Goal: Contribute content

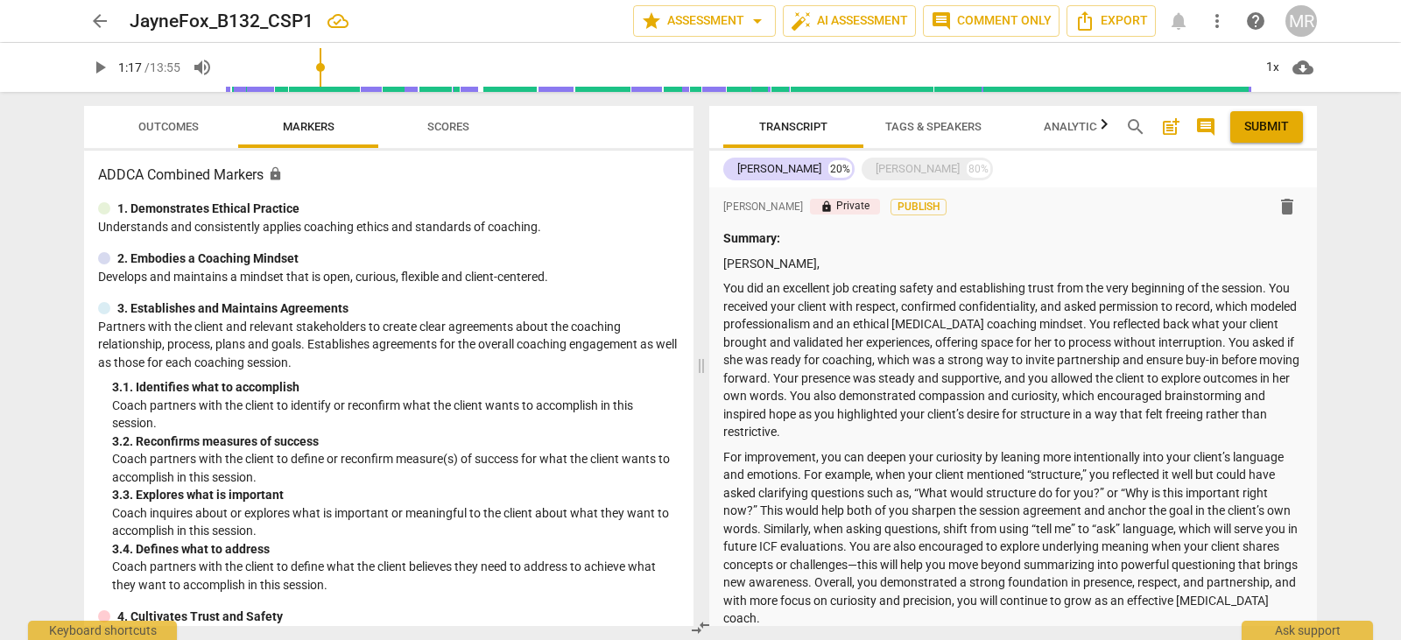
scroll to position [661, 0]
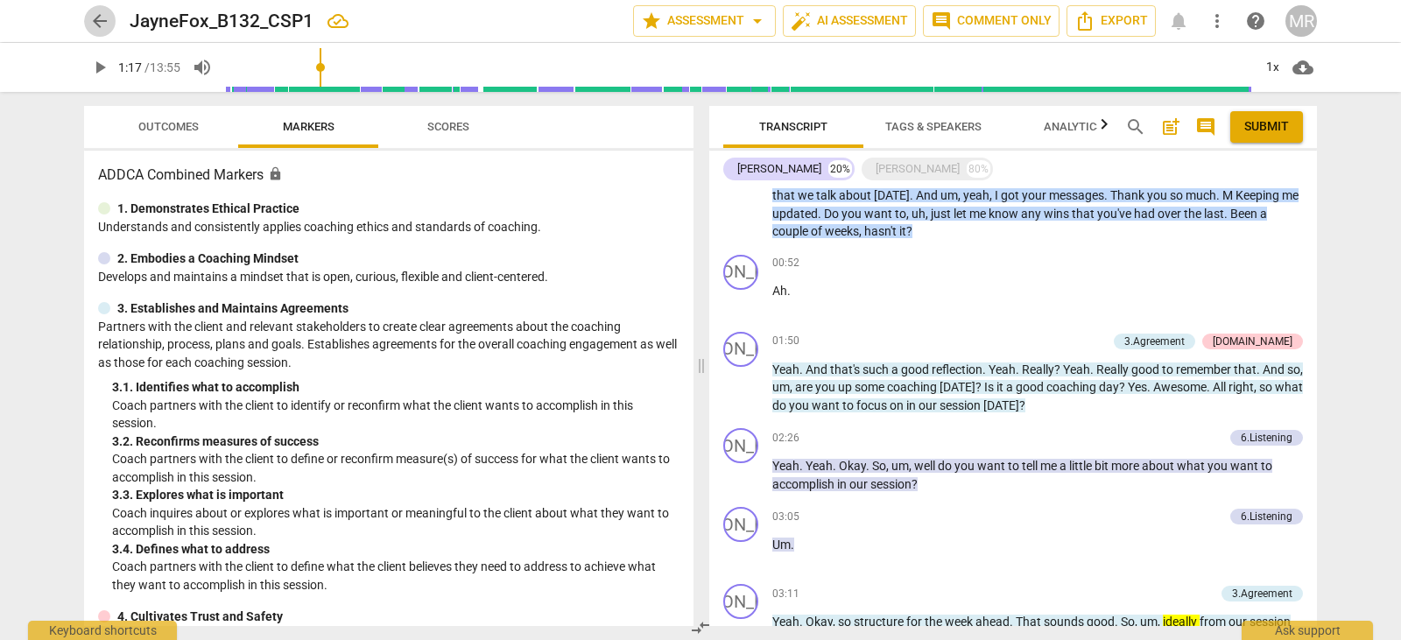
click at [106, 26] on span "arrow_back" at bounding box center [99, 21] width 21 height 21
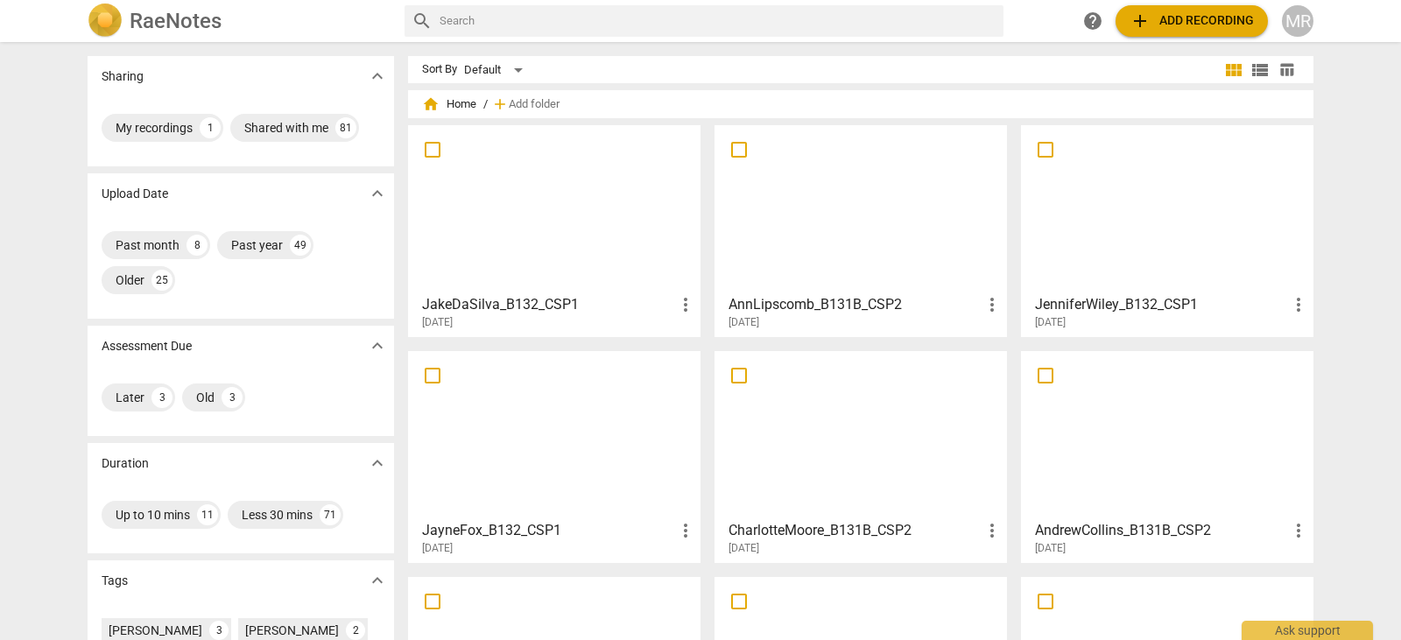
click at [552, 411] on div at bounding box center [554, 434] width 280 height 155
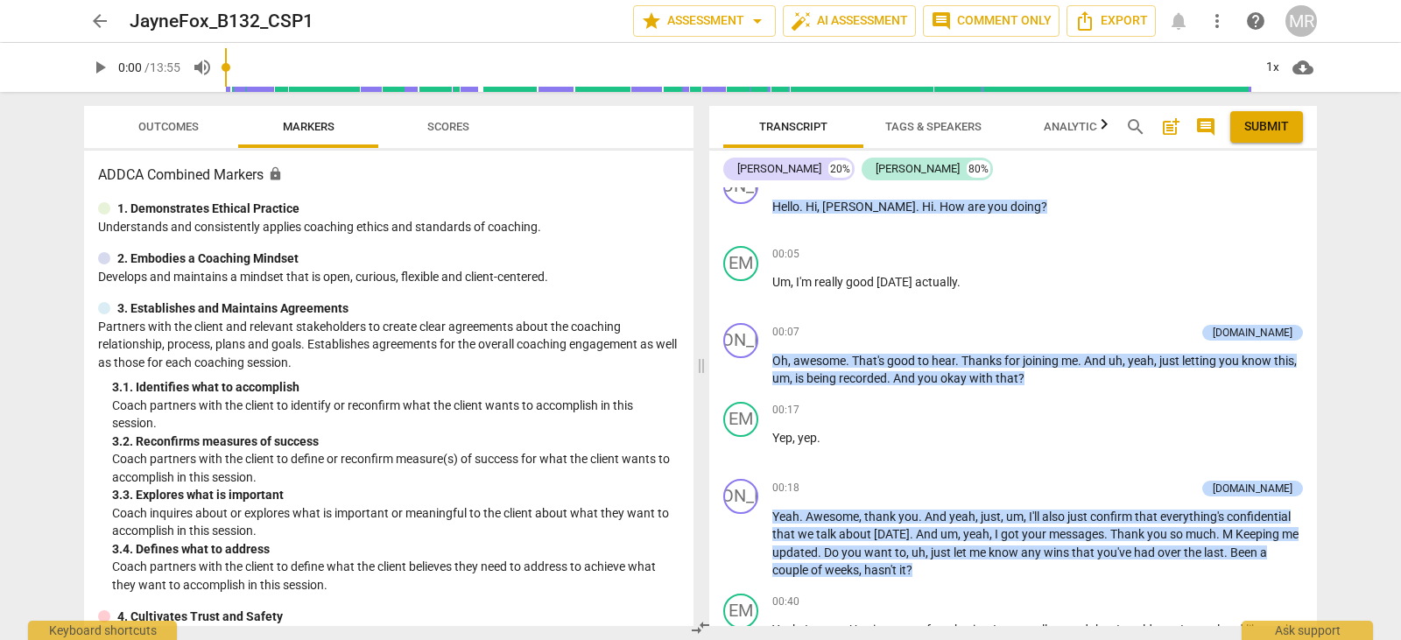
scroll to position [323, 0]
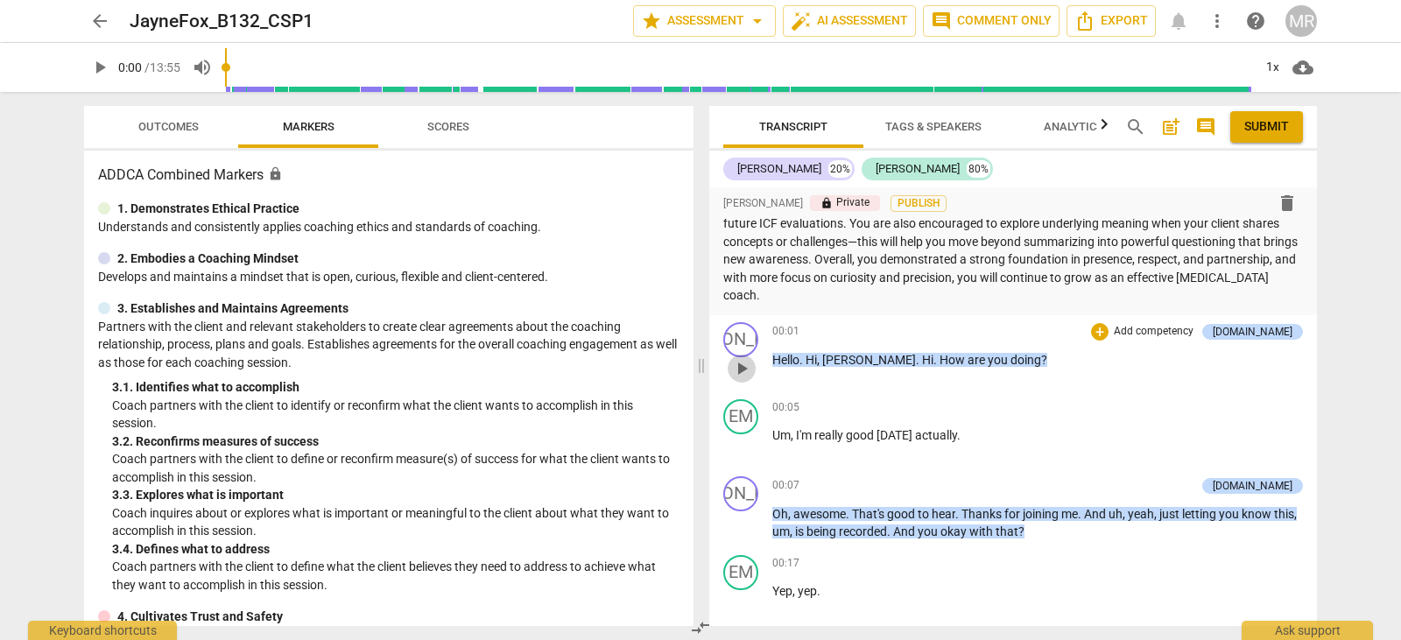
click at [742, 369] on span "play_arrow" at bounding box center [741, 368] width 21 height 21
click at [1160, 481] on p "Add competency" at bounding box center [1153, 486] width 83 height 16
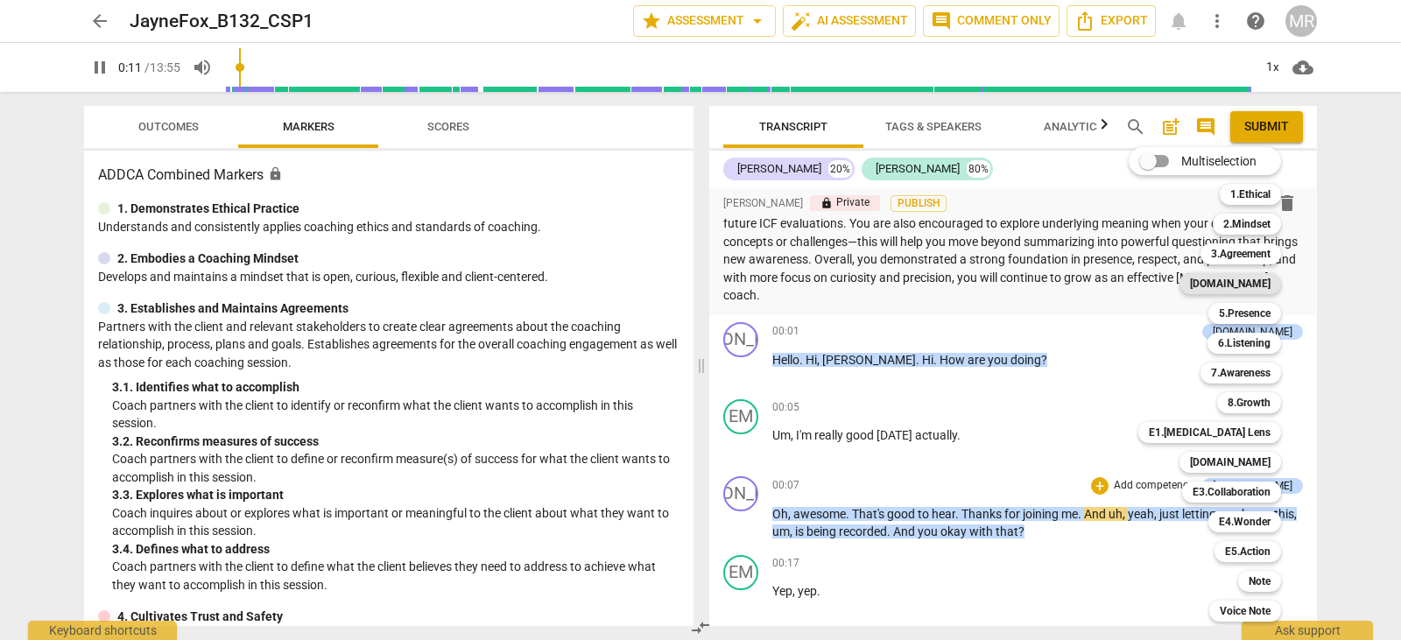
click at [1249, 288] on b "[DOMAIN_NAME]" at bounding box center [1230, 283] width 81 height 21
type input "12"
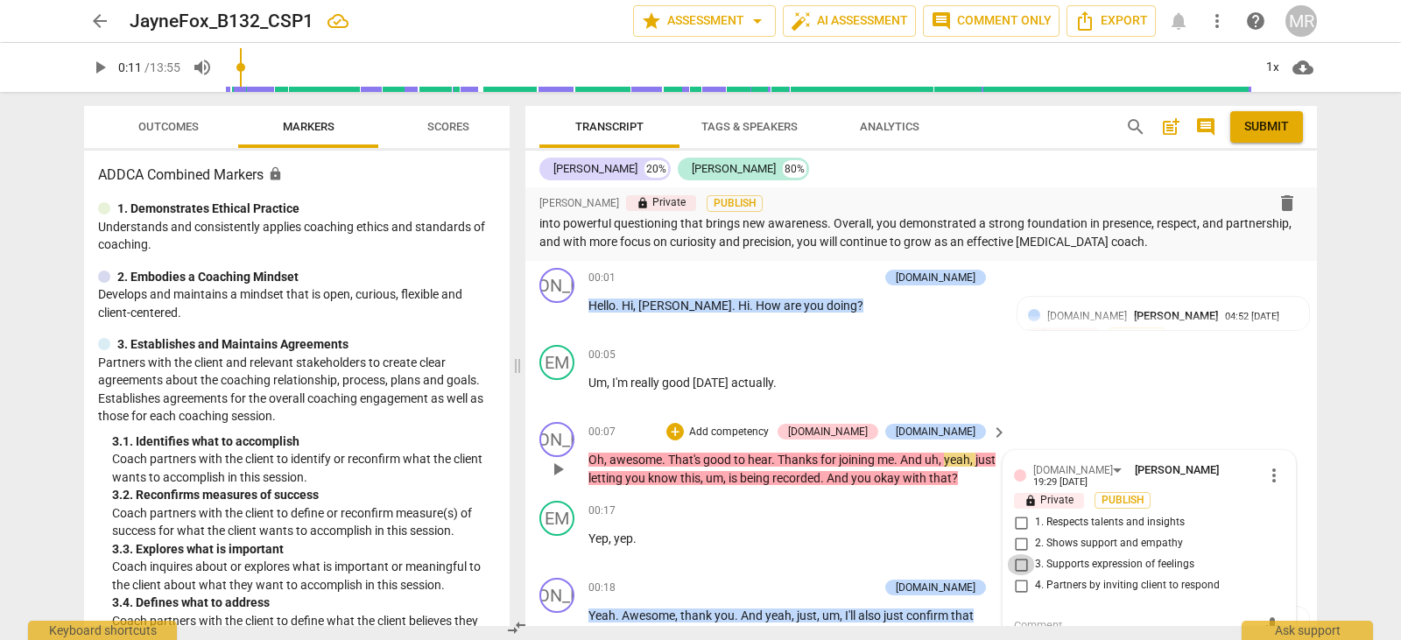
click at [1022, 558] on input "3. Supports expression of feelings" at bounding box center [1021, 564] width 28 height 21
checkbox input "true"
click at [573, 466] on div "play_arrow pause" at bounding box center [566, 469] width 45 height 25
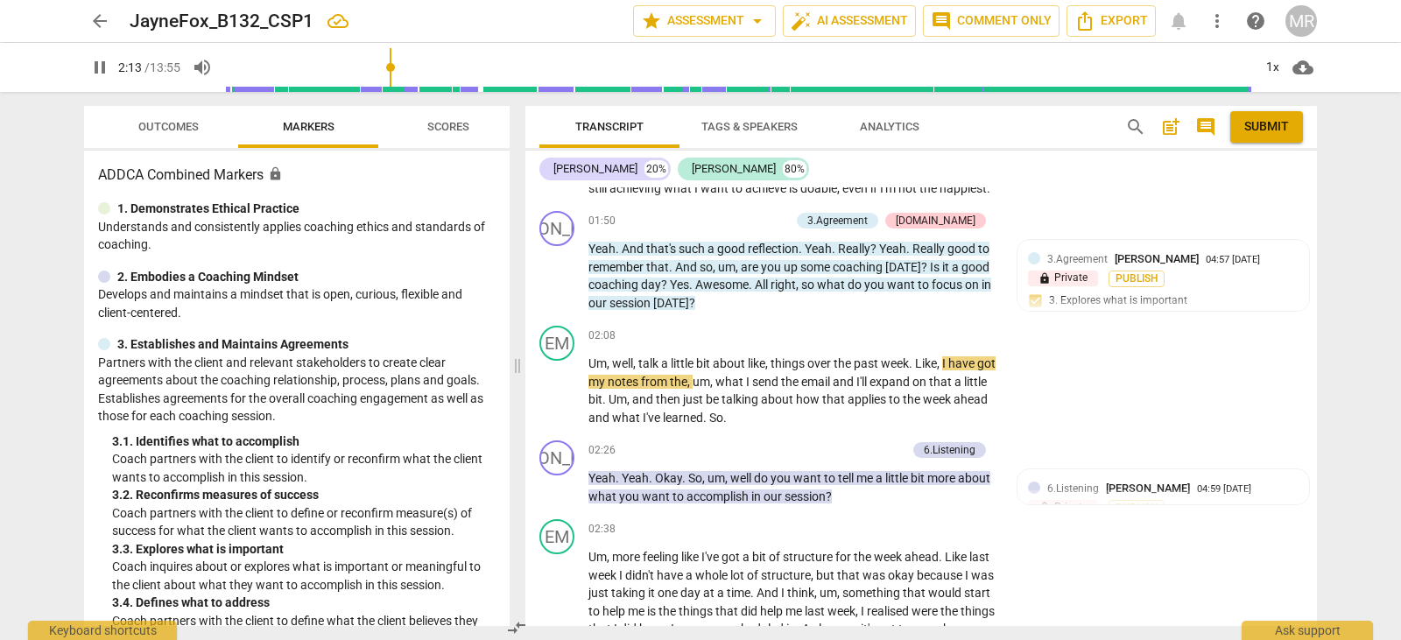
scroll to position [1193, 0]
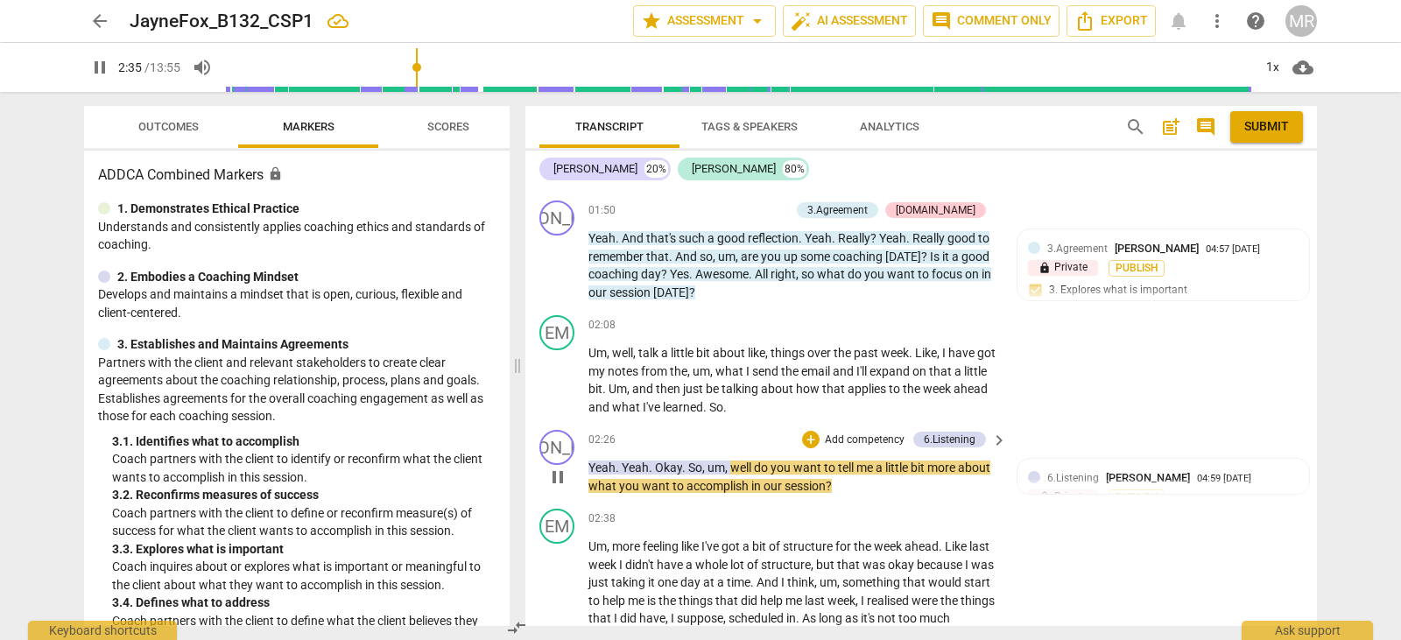
click at [879, 448] on p "Add competency" at bounding box center [864, 440] width 83 height 16
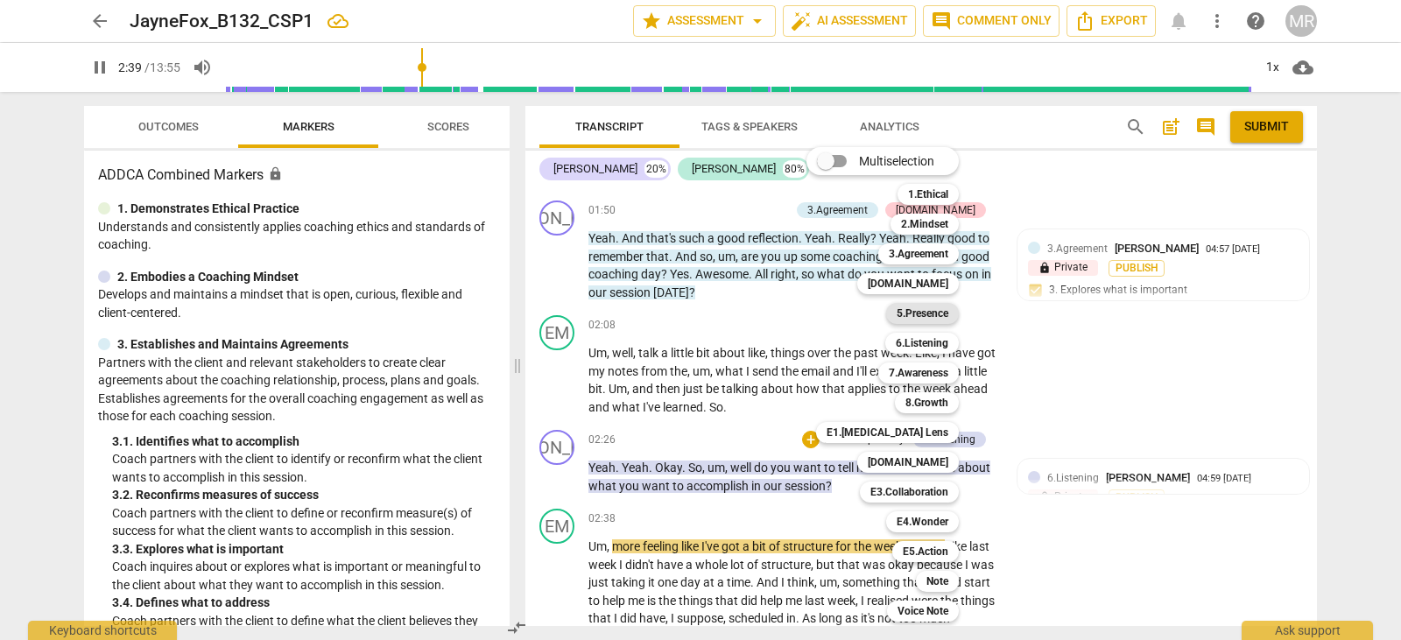
click at [941, 313] on b "5.Presence" at bounding box center [922, 313] width 52 height 21
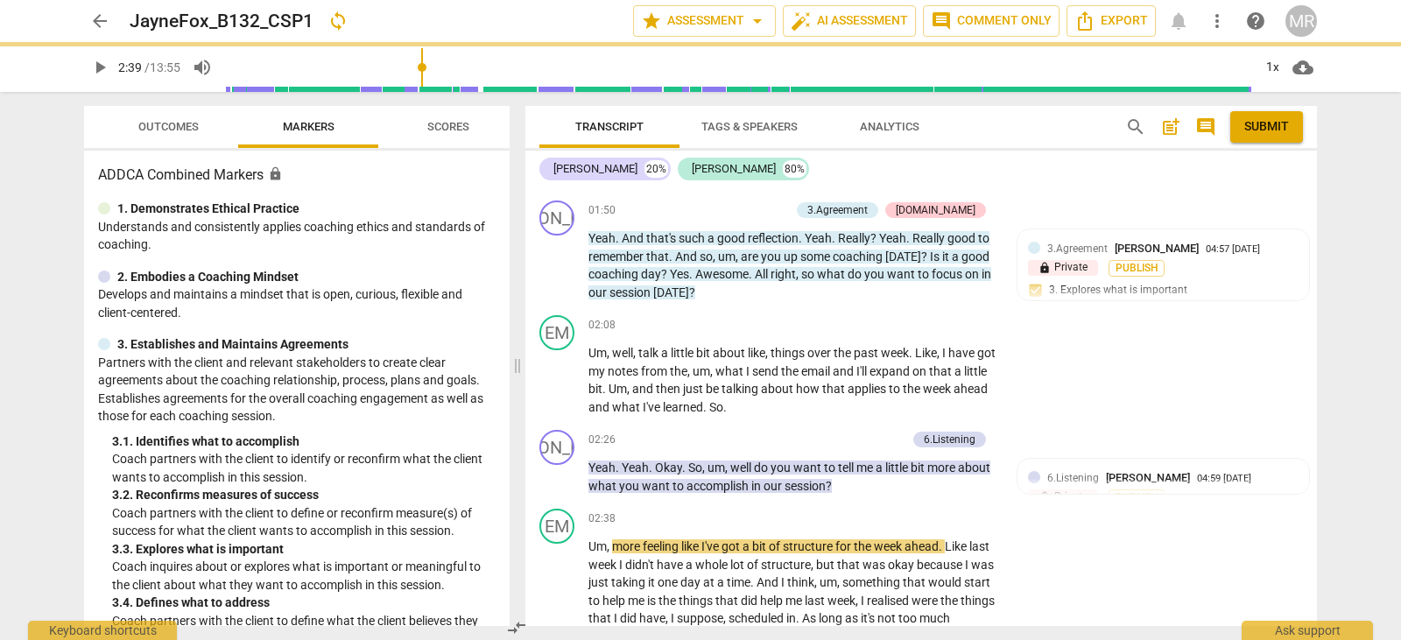
type input "160"
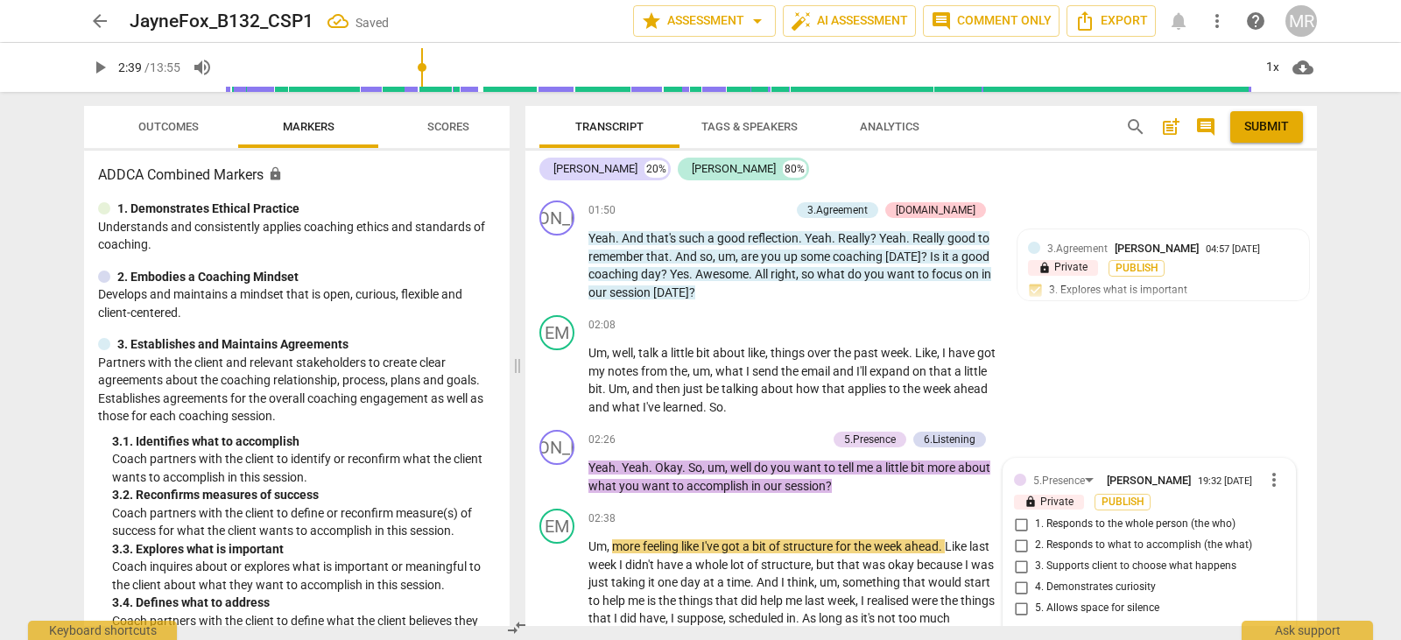
scroll to position [1453, 0]
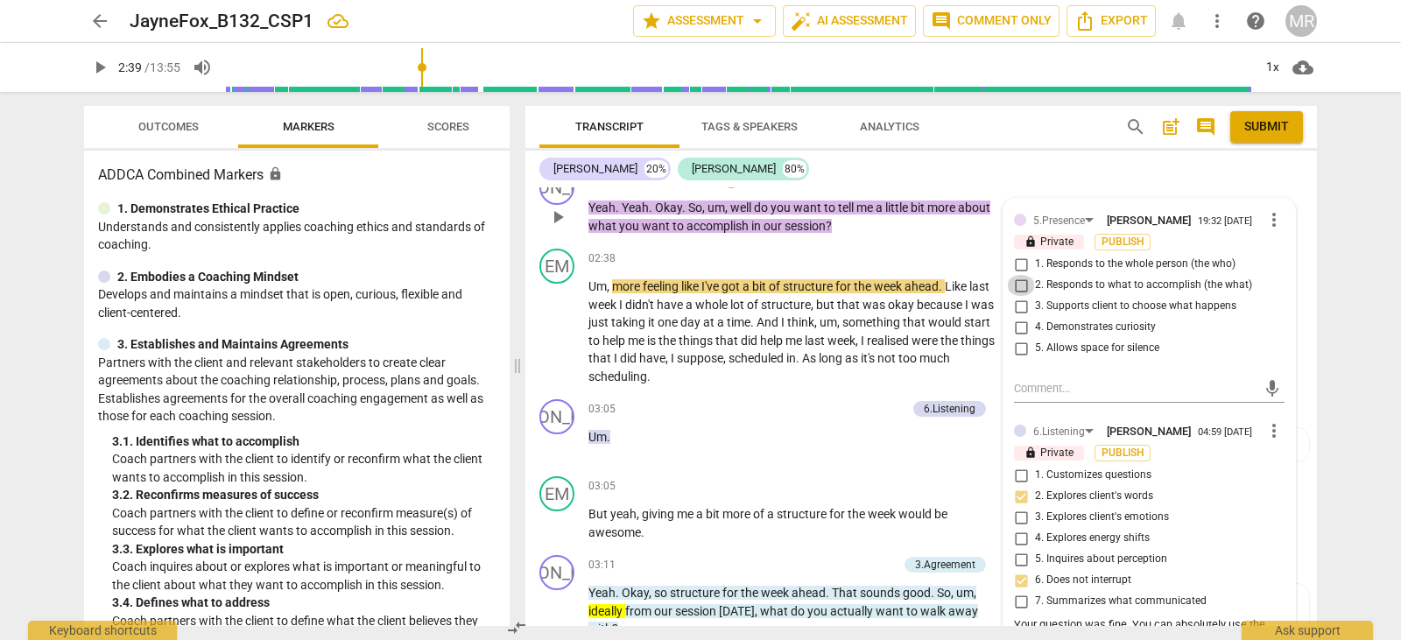
click at [1018, 296] on input "2. Responds to what to accomplish (the what)" at bounding box center [1021, 285] width 28 height 21
checkbox input "true"
click at [1014, 397] on textarea at bounding box center [1135, 388] width 242 height 17
type textarea "G"
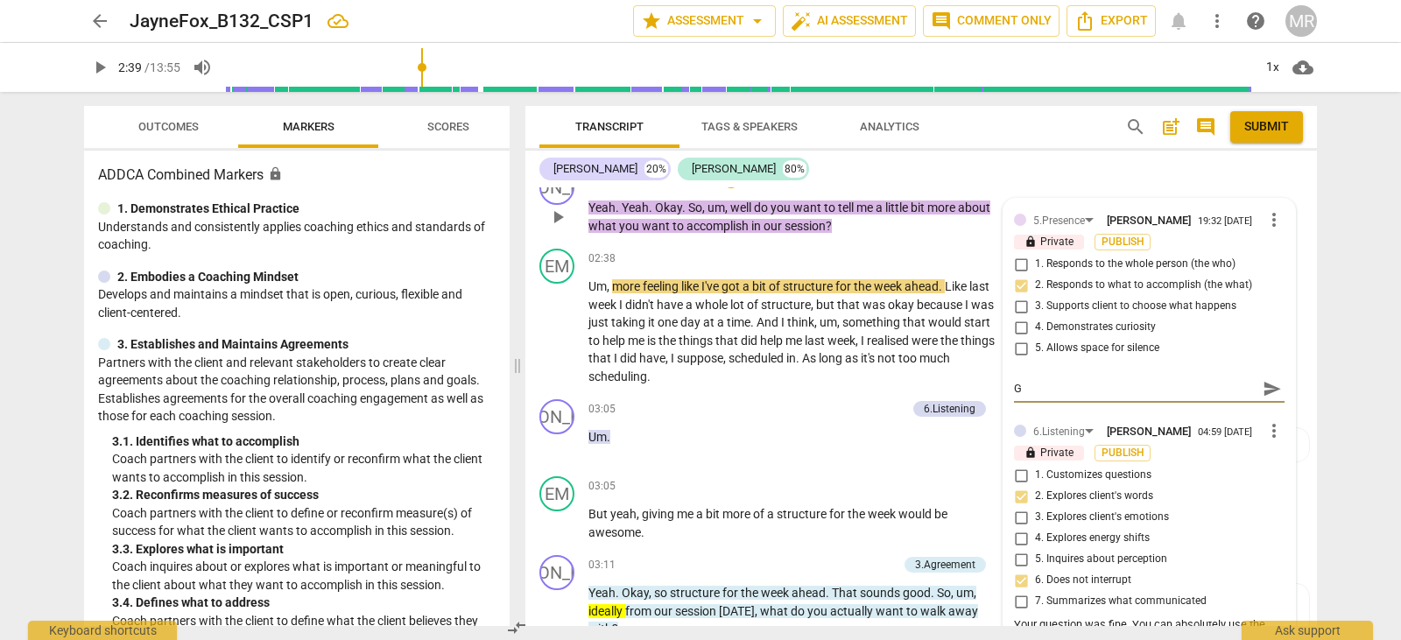
type textarea "Gr"
type textarea "Gre"
type textarea "Grea"
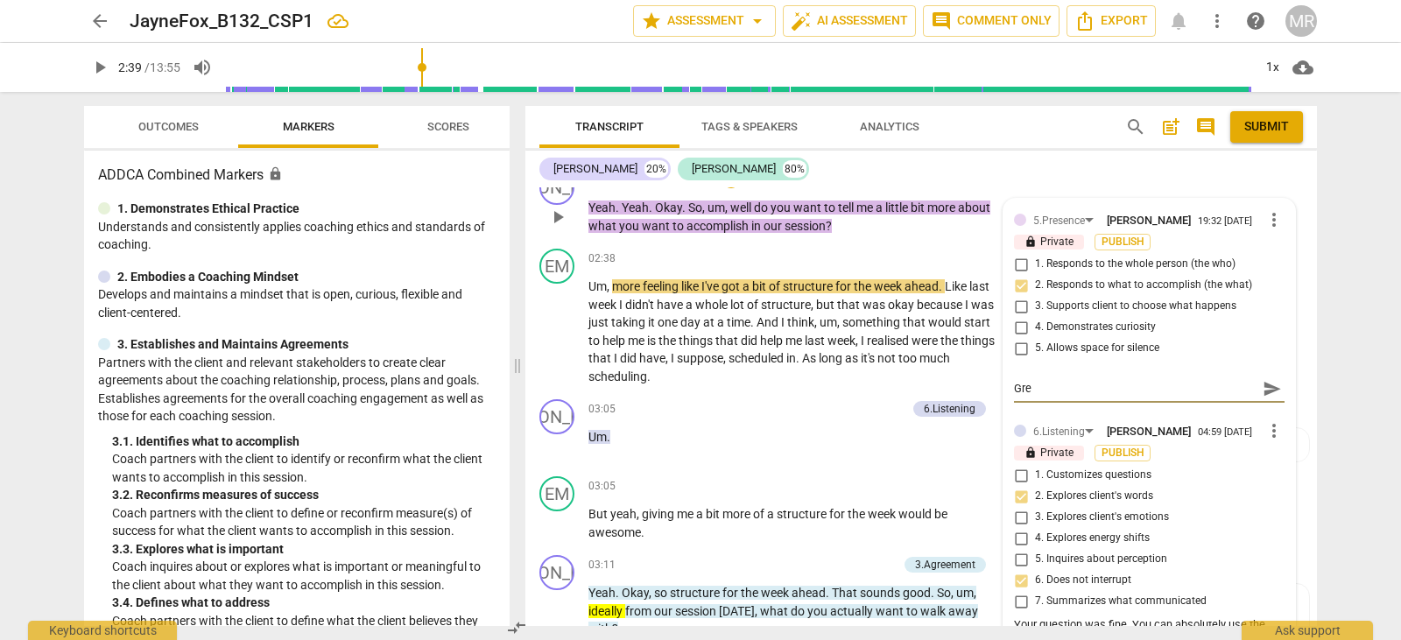
type textarea "Grea"
type textarea "Great"
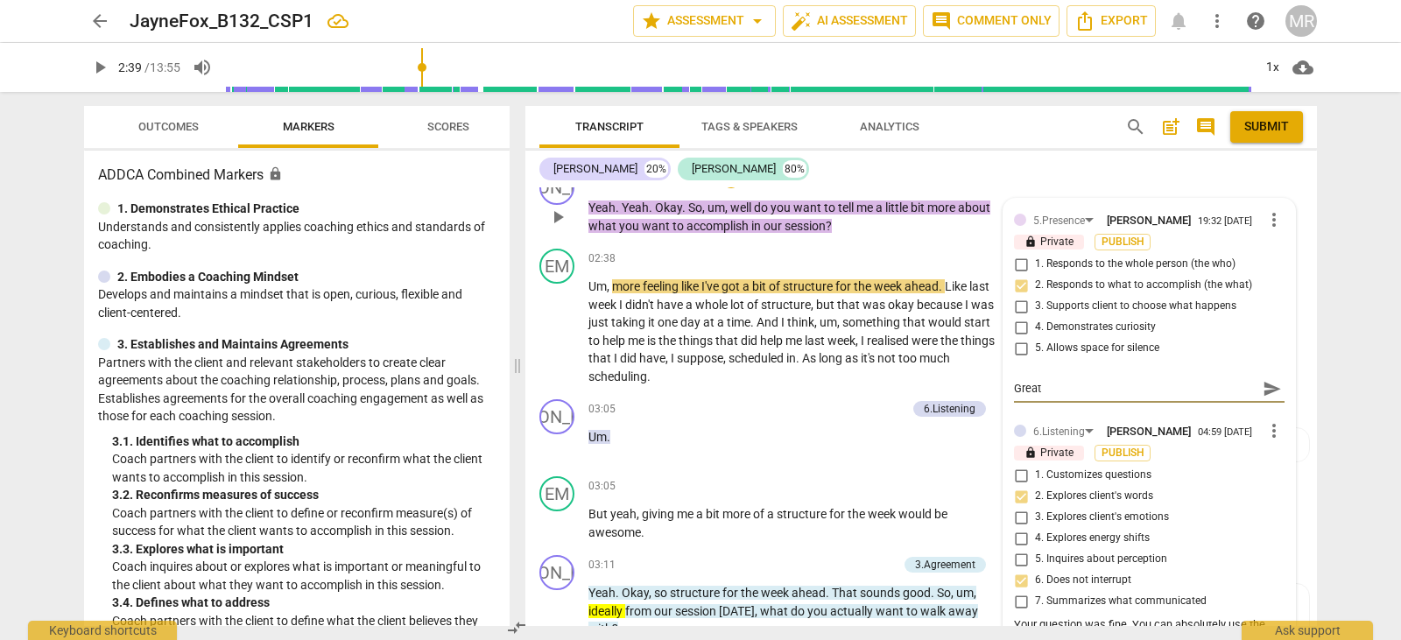
type textarea "Great c"
type textarea "Great cl"
type textarea "Great cla"
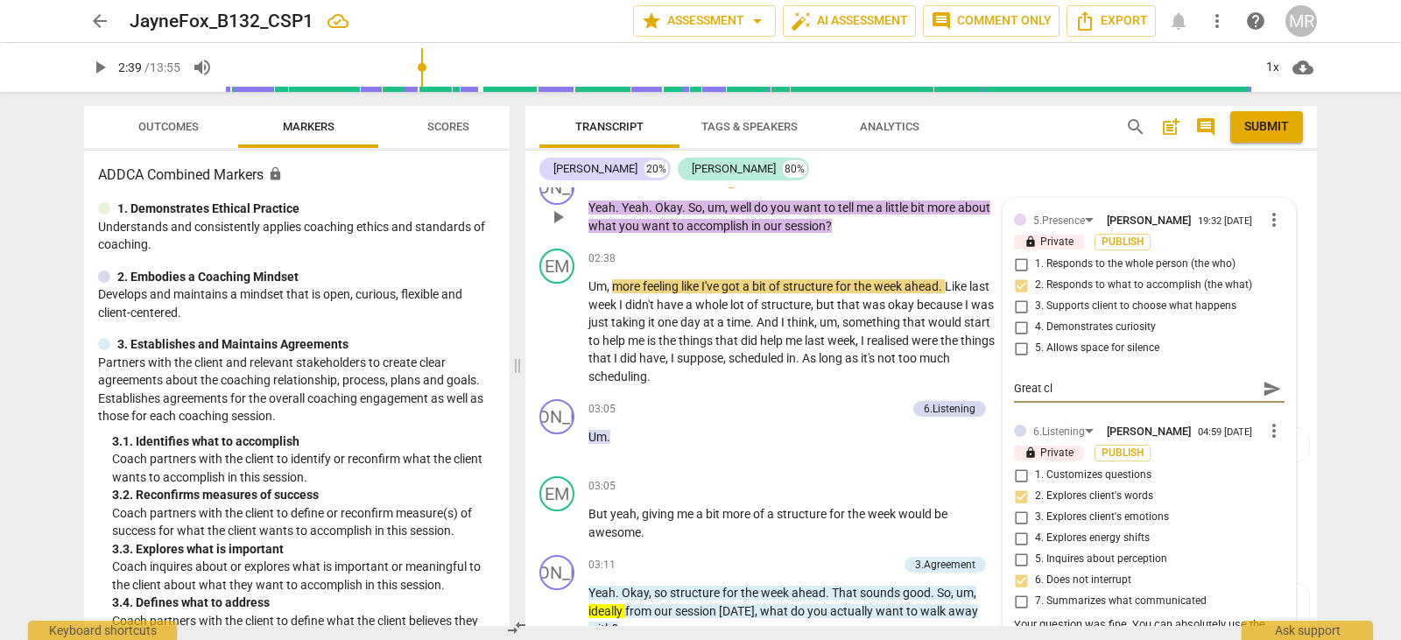
type textarea "Great cla"
type textarea "Great clar"
type textarea "Great clari"
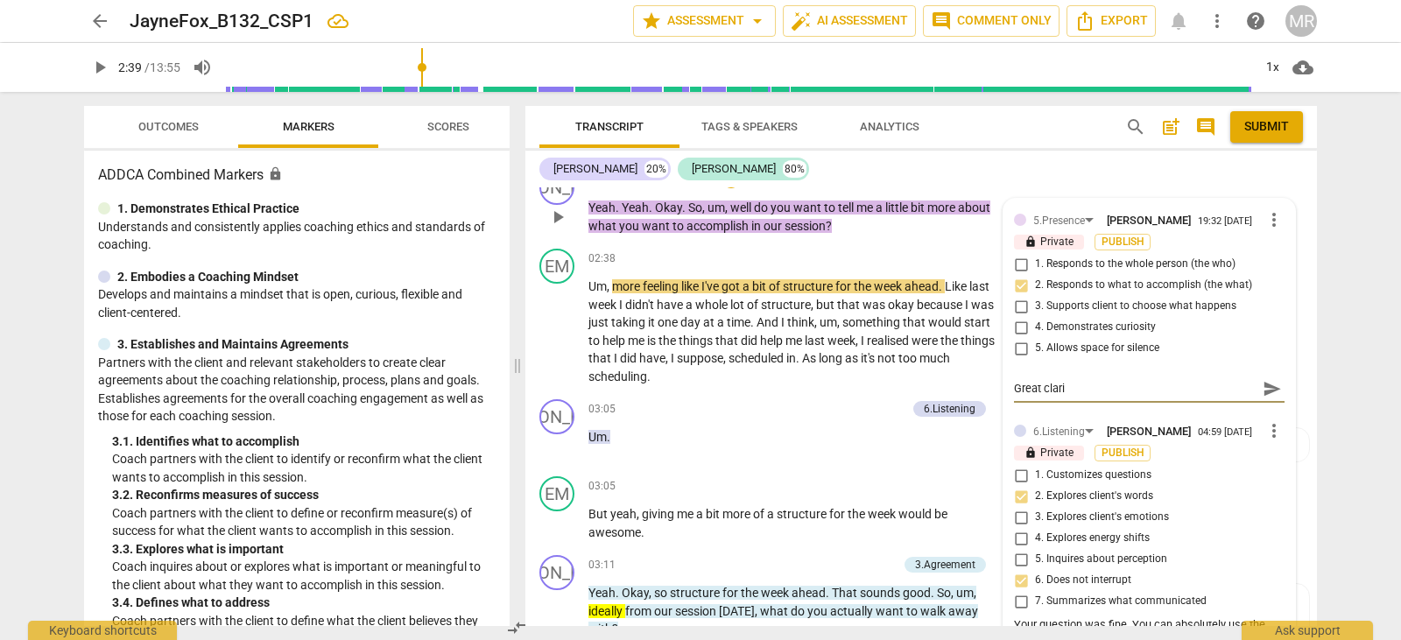
type textarea "Great clarif"
type textarea "Great clarify"
type textarea "Great clarifyi"
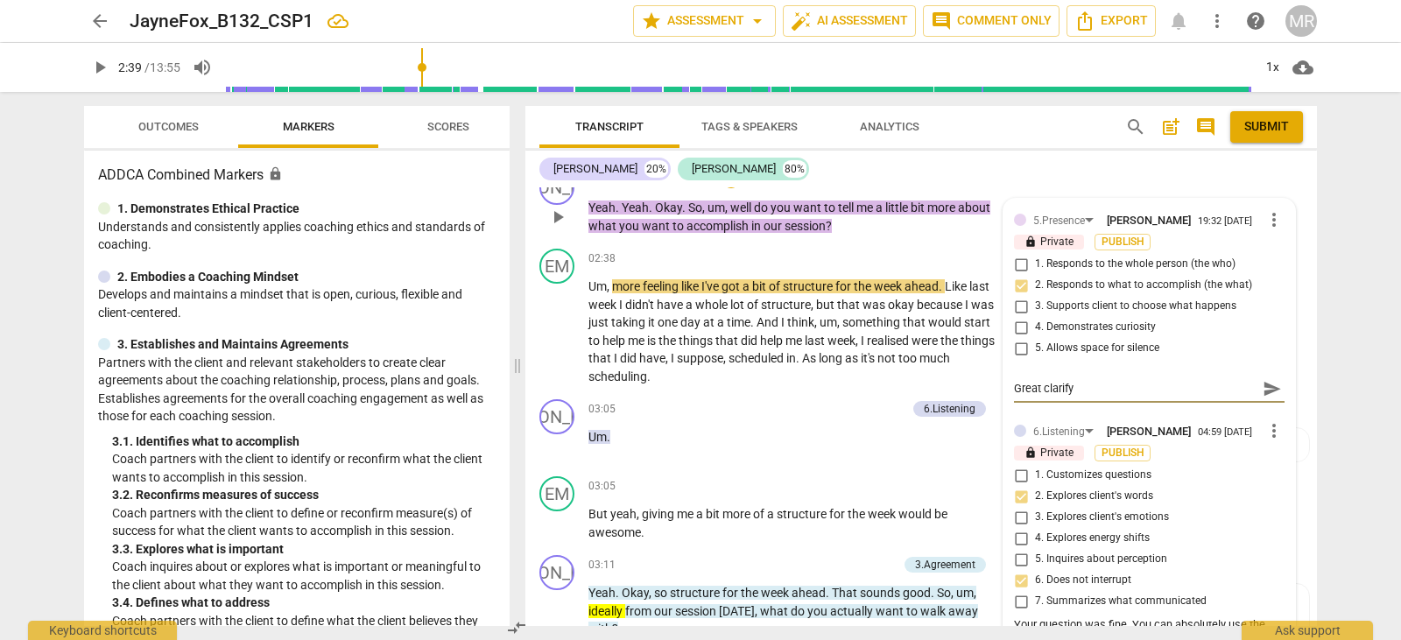
type textarea "Great clarifyi"
type textarea "Great clarifyin"
type textarea "Great clarifying"
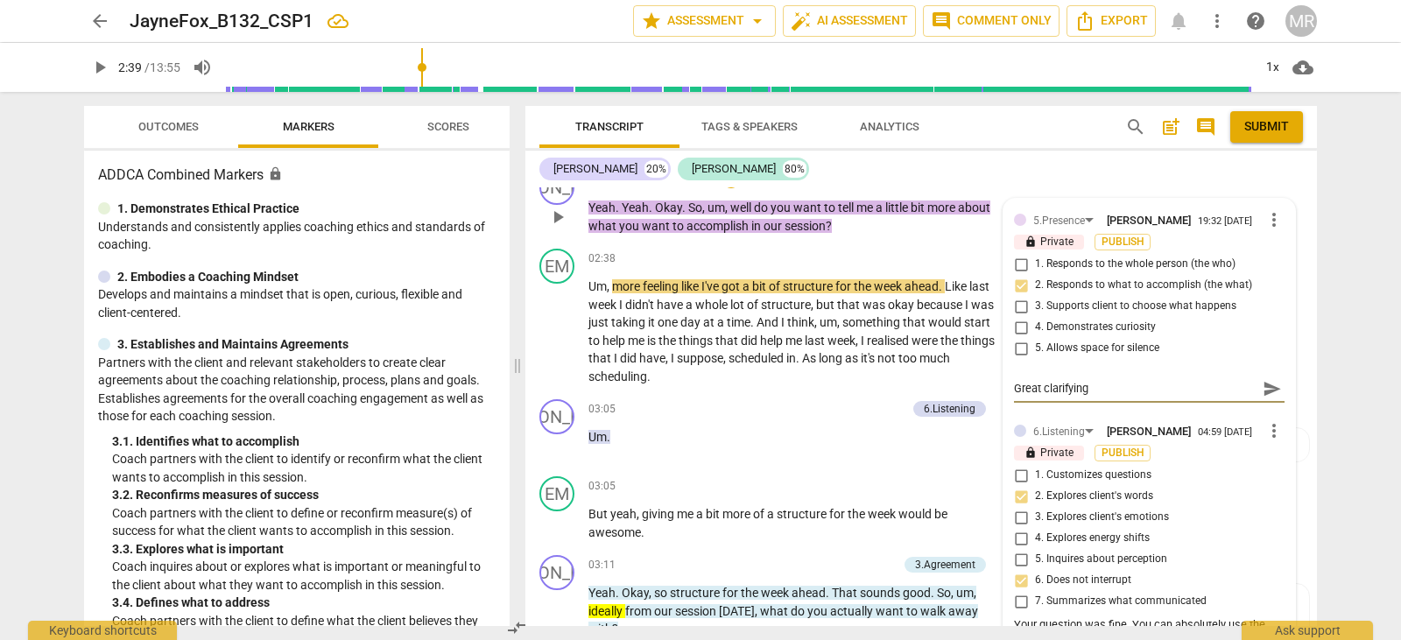
type textarea "Great clarifying"
type textarea "Great clarifying w"
type textarea "Great clarifying wh"
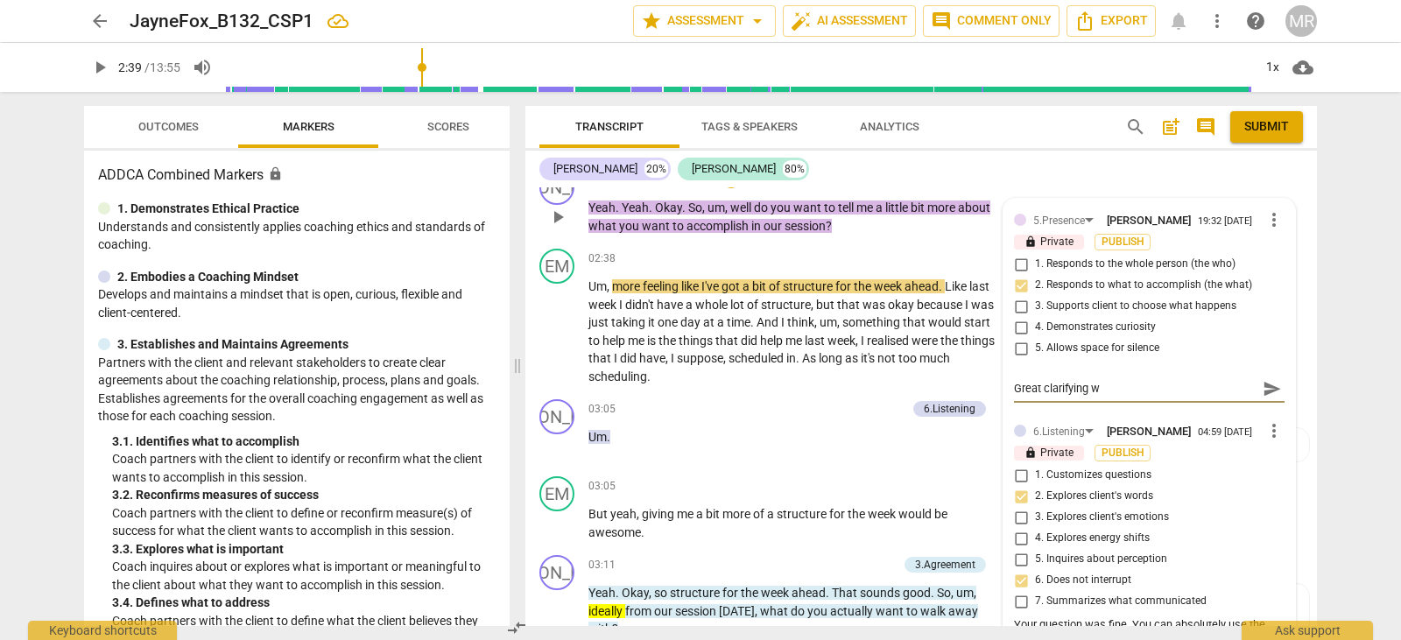
type textarea "Great clarifying wh"
type textarea "Great clarifying wha"
type textarea "Great clarifying what"
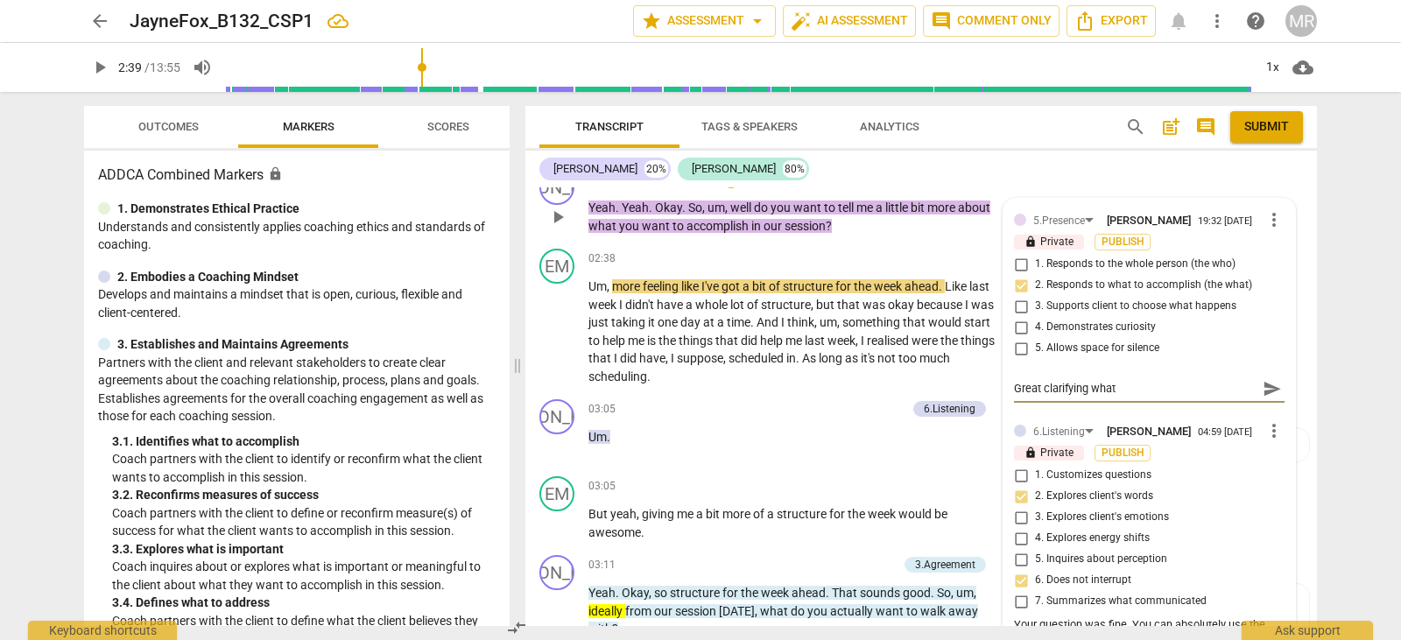
type textarea "Great clarifying what"
type textarea "Great clarifying what i"
type textarea "Great clarifying what it"
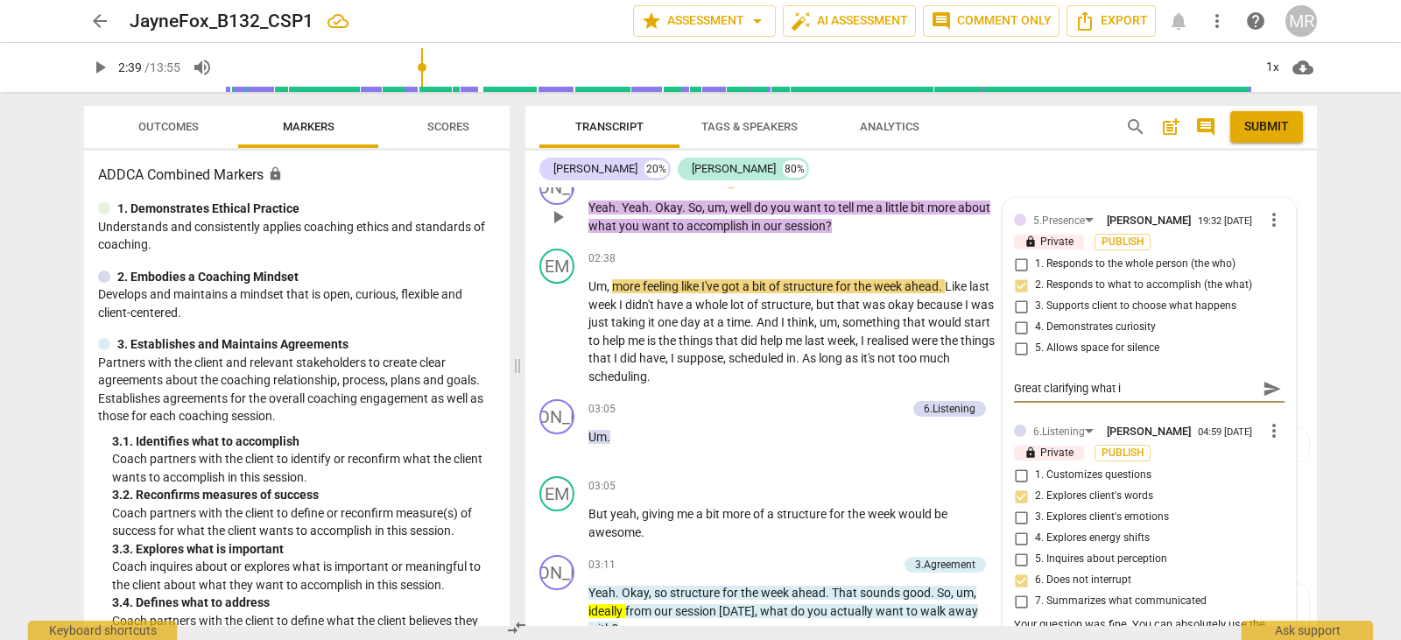
type textarea "Great clarifying what it"
type textarea "Great clarifying what it i"
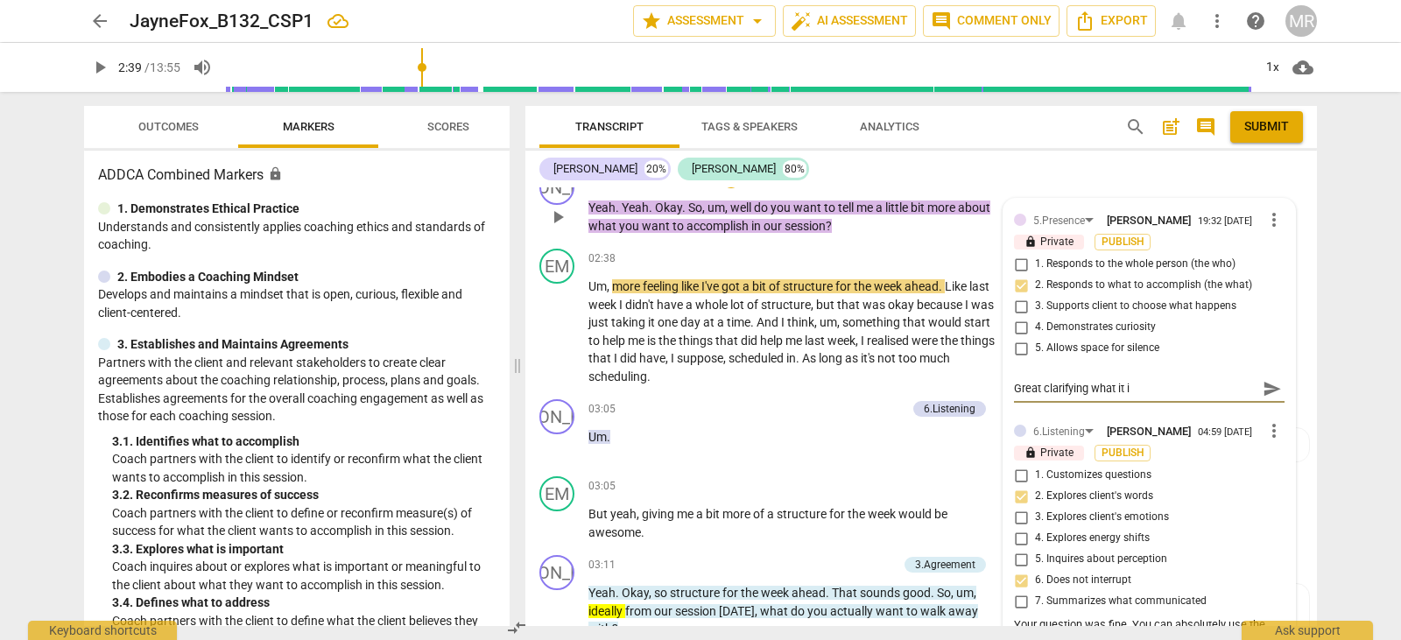
type textarea "Great clarifying what it is"
type textarea "Great clarifying what it is y"
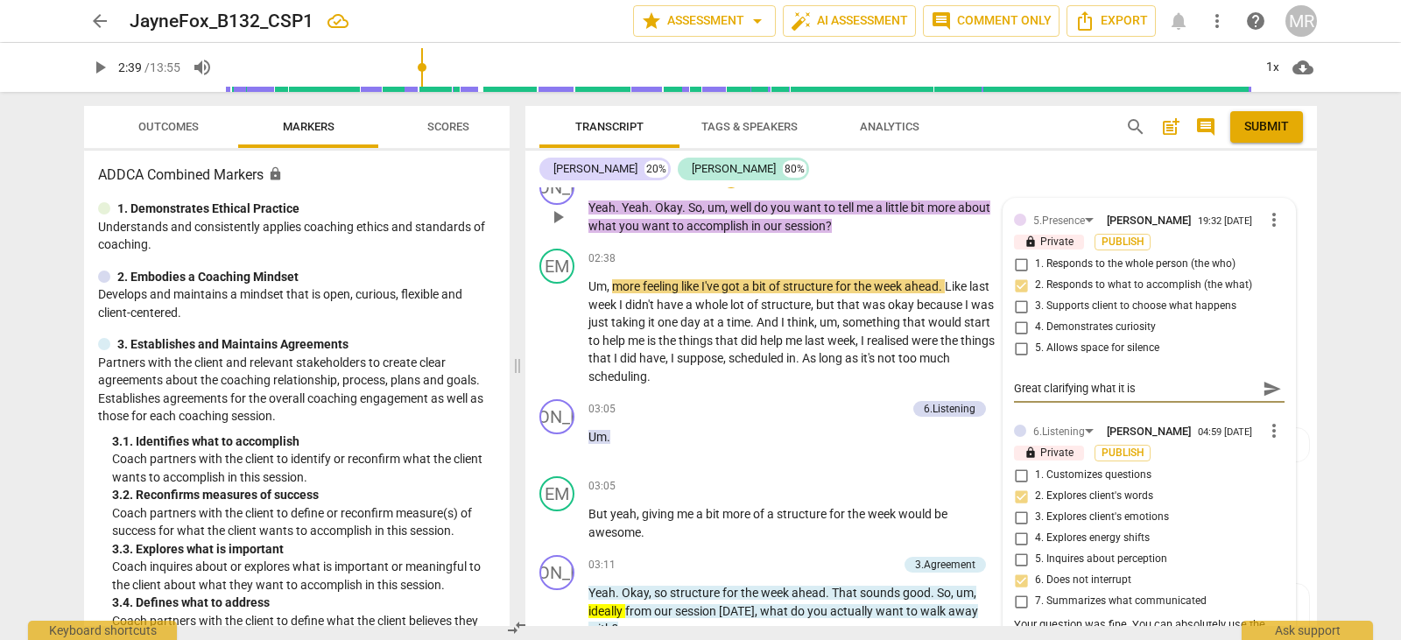
type textarea "Great clarifying what it is y"
type textarea "Great clarifying what it is yo"
type textarea "Great clarifying what it is you"
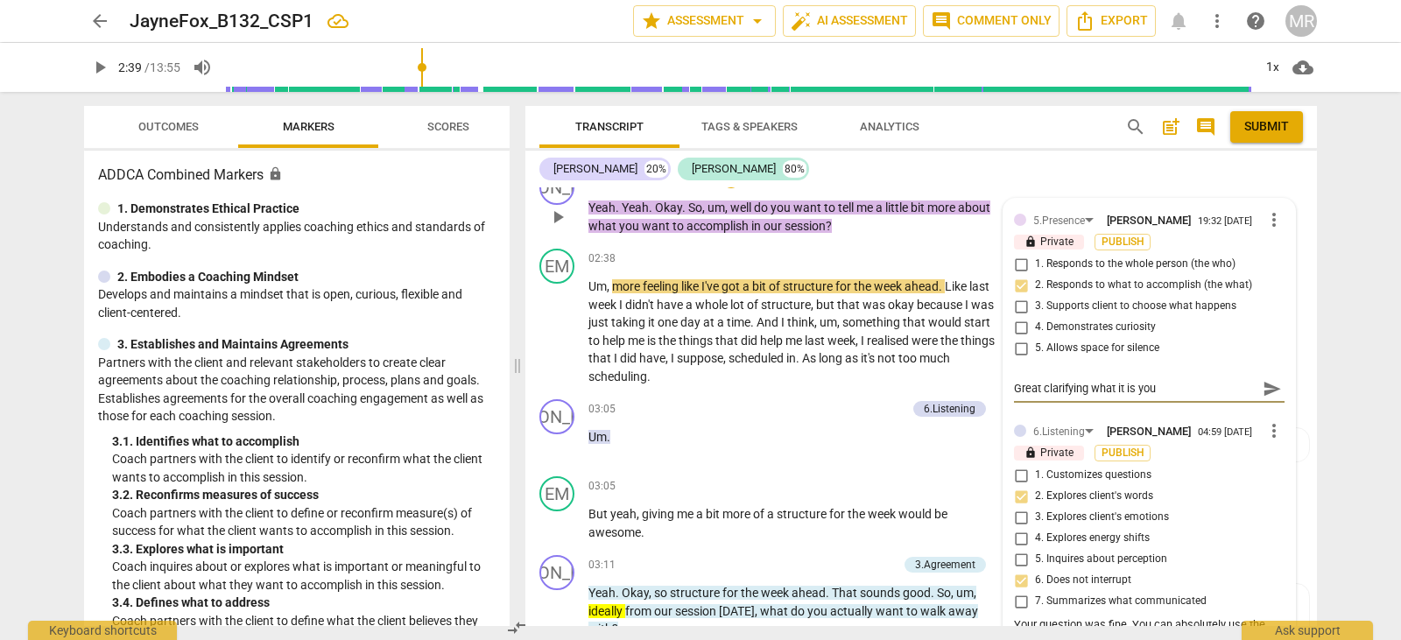
type textarea "Great clarifying what it is your"
type textarea "Great clarifying what it is your c"
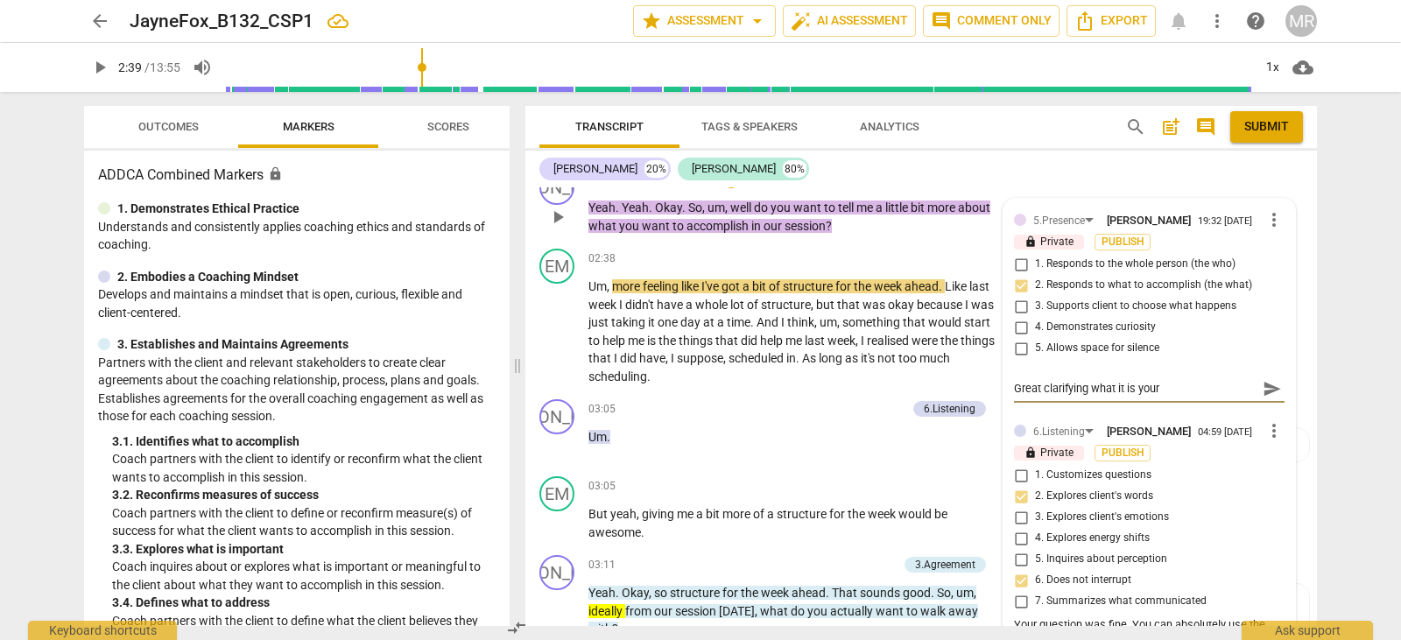
type textarea "Great clarifying what it is your c"
type textarea "Great clarifying what it is your cl"
type textarea "Great clarifying what it is your cli"
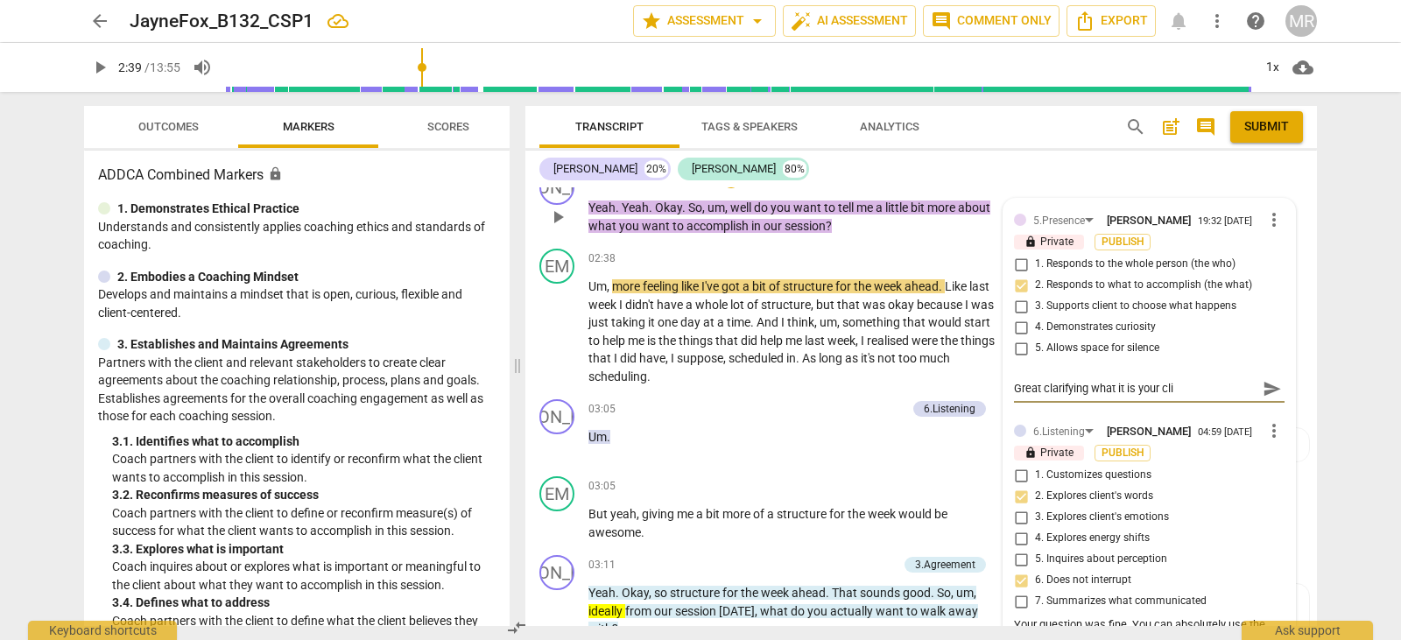
type textarea "Great clarifying what it is your clie"
type textarea "Great clarifying what it is your clien"
type textarea "Great clarifying what it is your client"
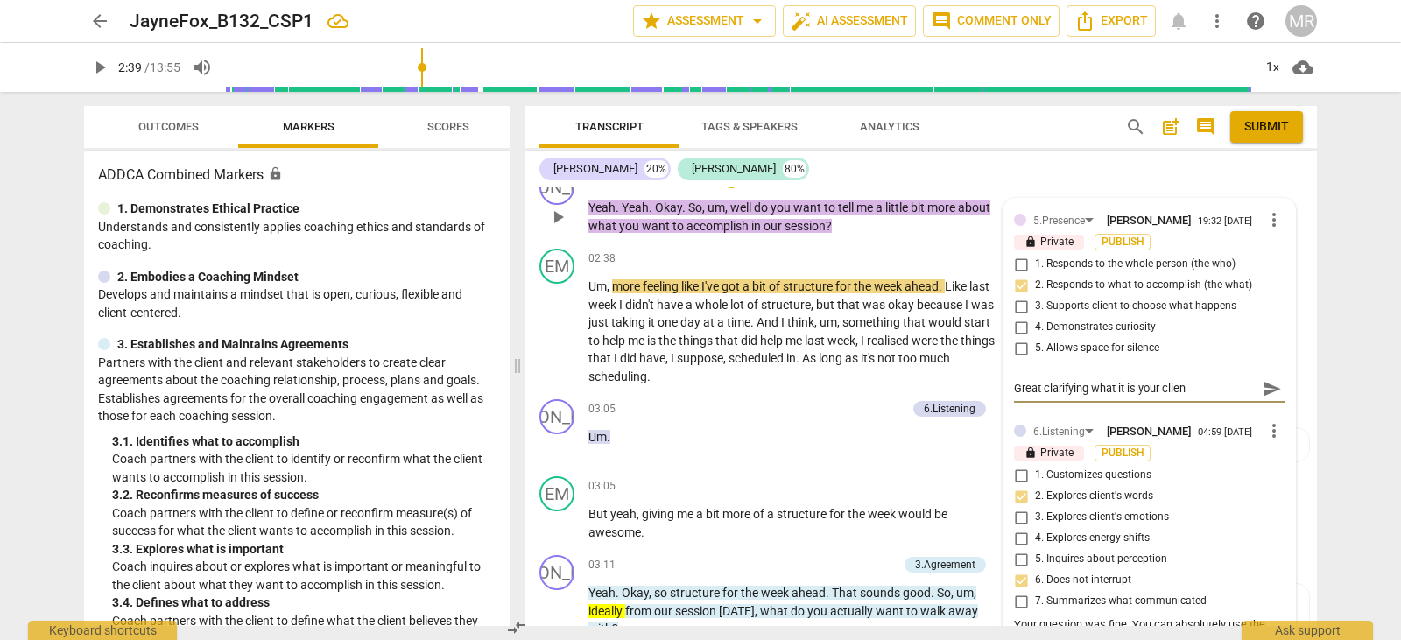
type textarea "Great clarifying what it is your client"
type textarea "Great clarifying what it is your client w"
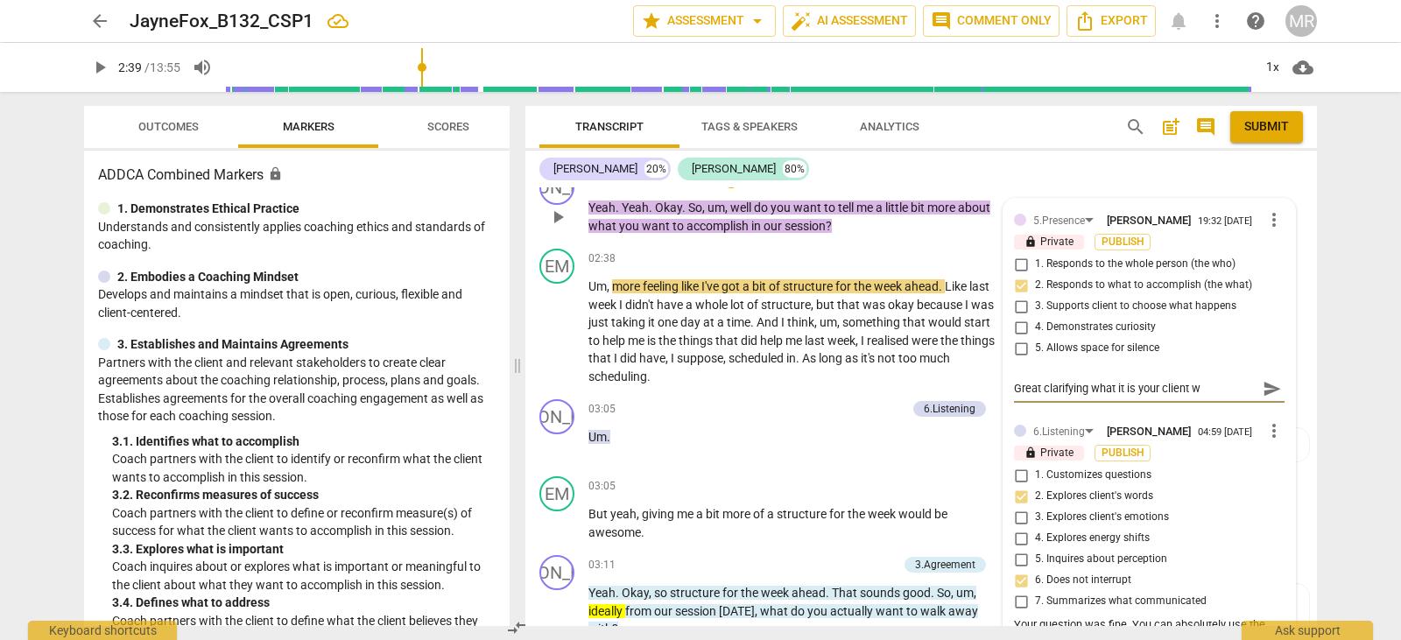
type textarea "Great clarifying what it is your client wa"
type textarea "Great clarifying what it is your client wan"
type textarea "Great clarifying what it is your client want"
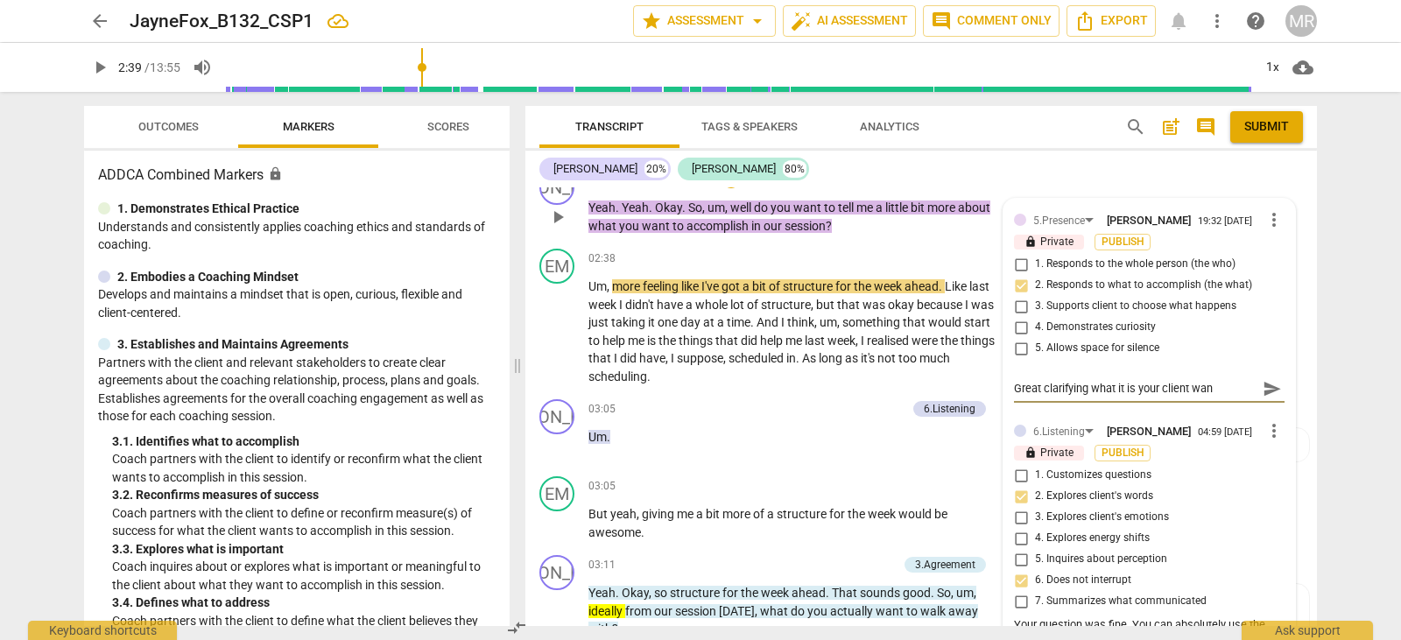
type textarea "Great clarifying what it is your client want"
type textarea "Great clarifying what it is your client wants"
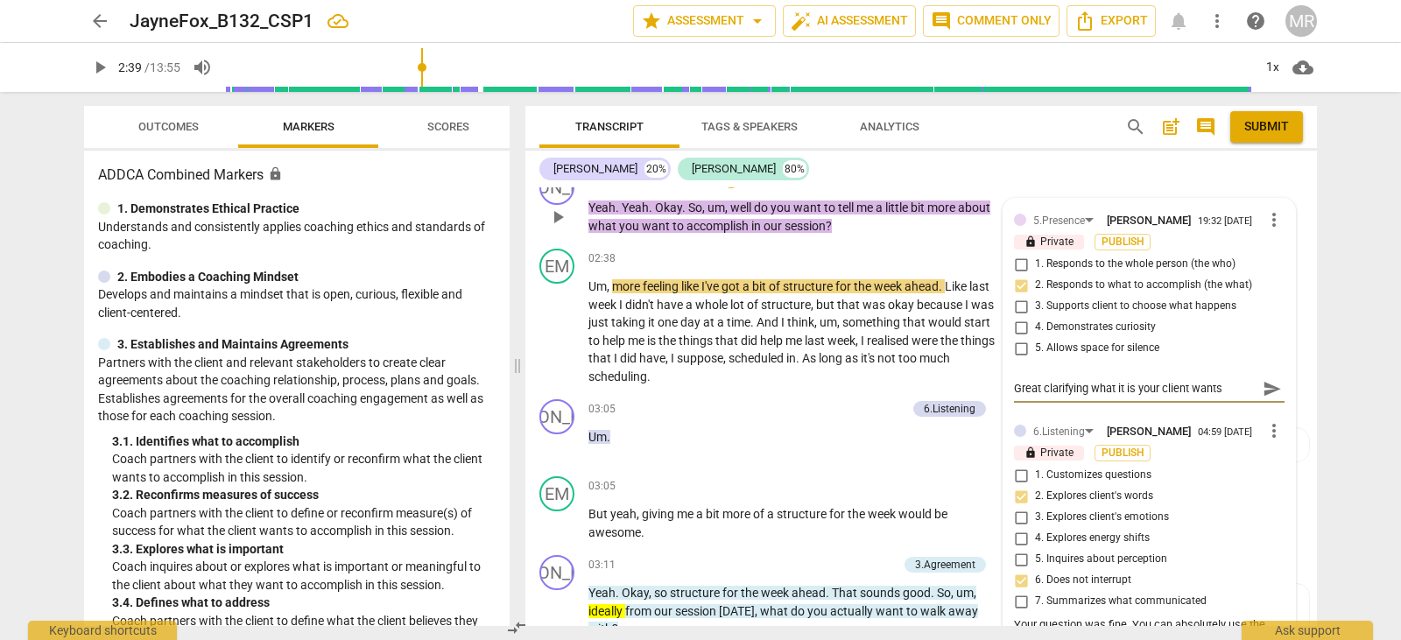
type textarea "Great clarifying what it is your client wants t"
type textarea "Great clarifying what it is your client wants to"
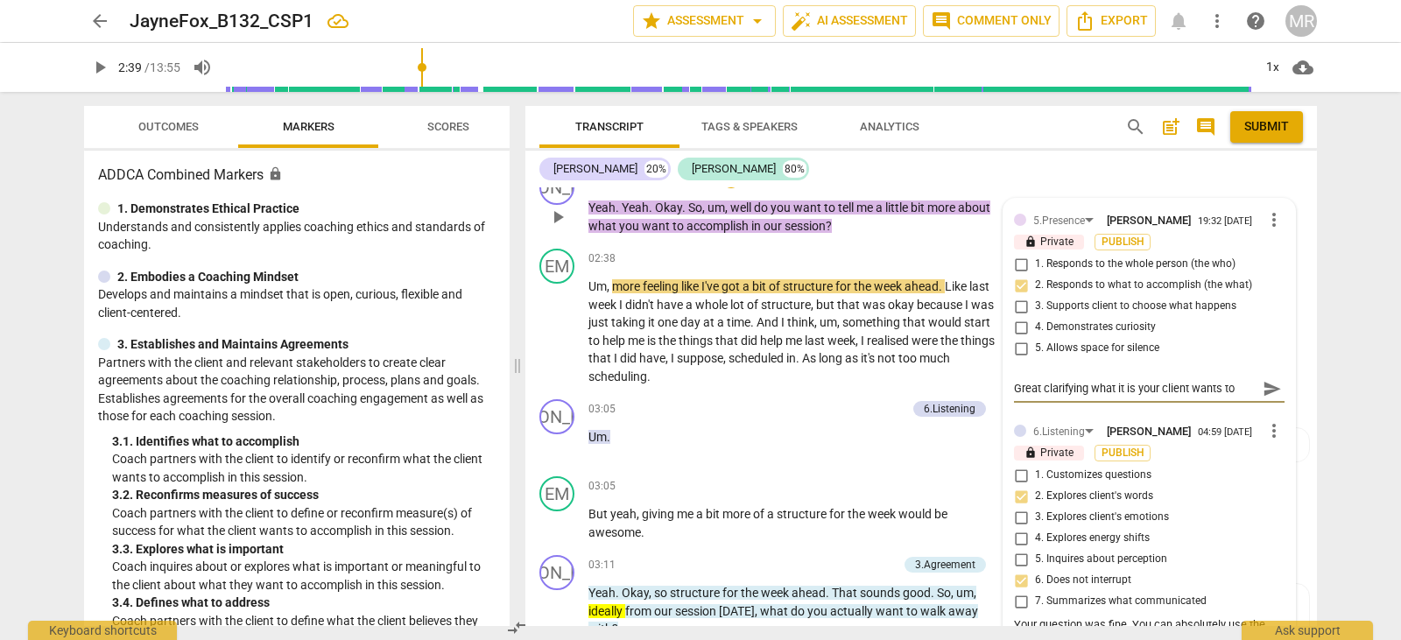
type textarea "Great clarifying what it is your client wants to"
type textarea "Great clarifying what it is your client wants to a"
type textarea "Great clarifying what it is your client wants to ac"
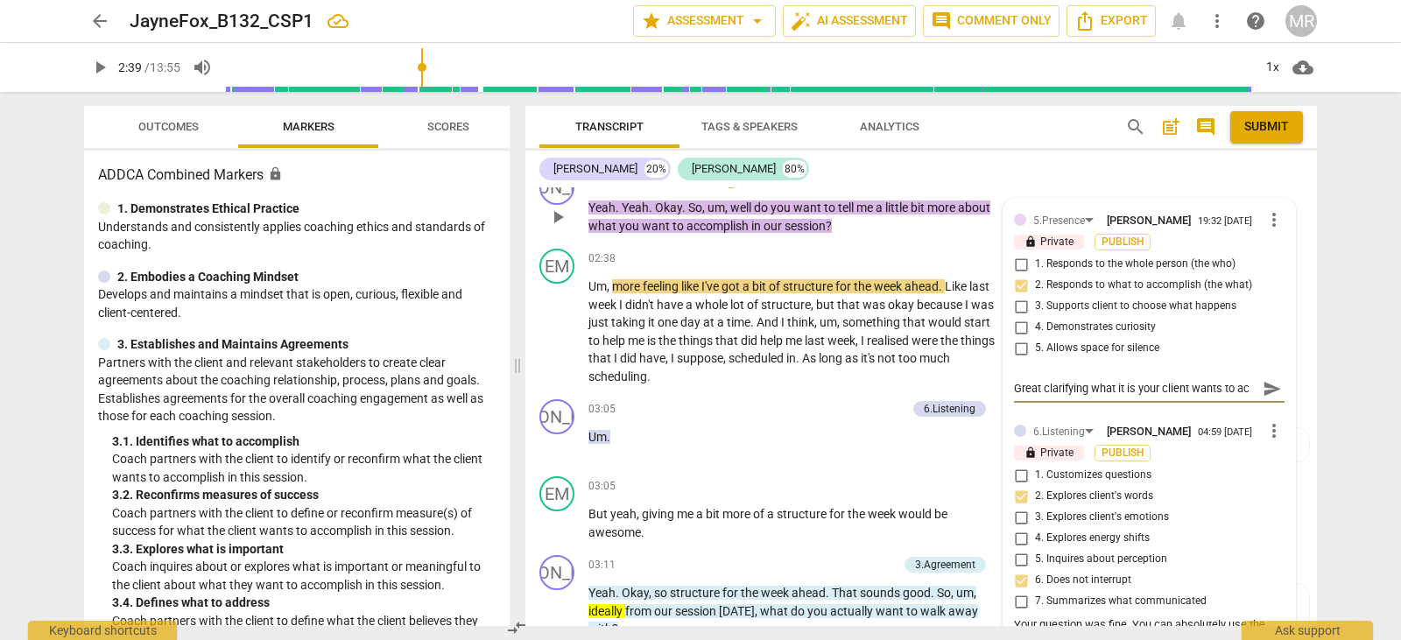
type textarea "Great clarifying what it is your client wants to acc"
type textarea "Great clarifying what it is your client wants to acco"
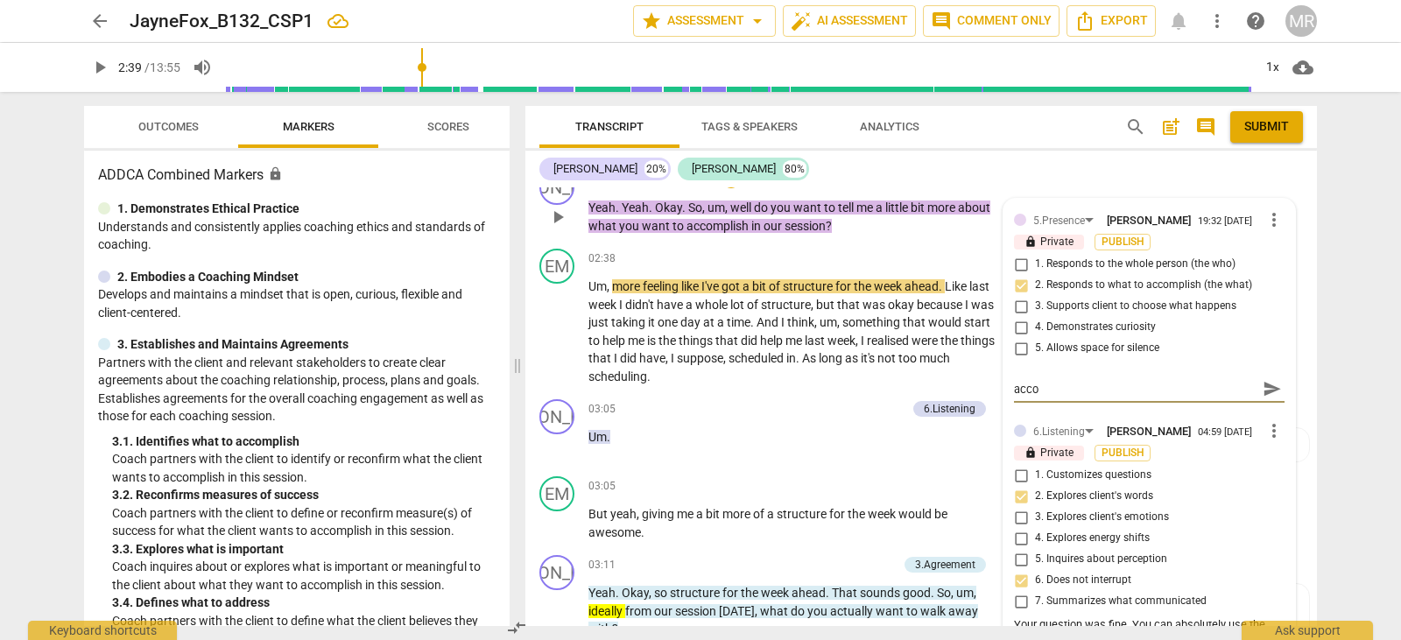
type textarea "Great clarifying what it is your client wants to accop"
type textarea "Great clarifying what it is your client wants to accopl"
type textarea "Great clarifying what it is your client wants to accop"
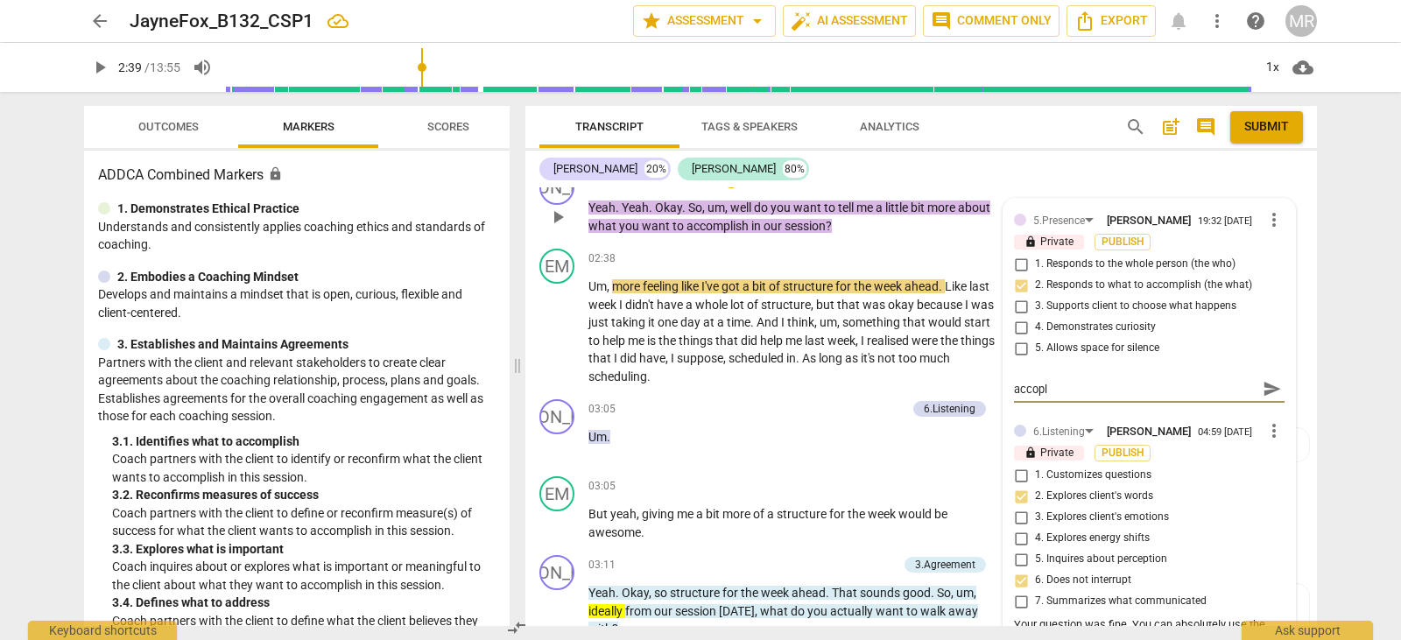
type textarea "Great clarifying what it is your client wants to accop"
type textarea "Great clarifying what it is your client wants to acco"
type textarea "Great clarifying what it is your client wants to accom"
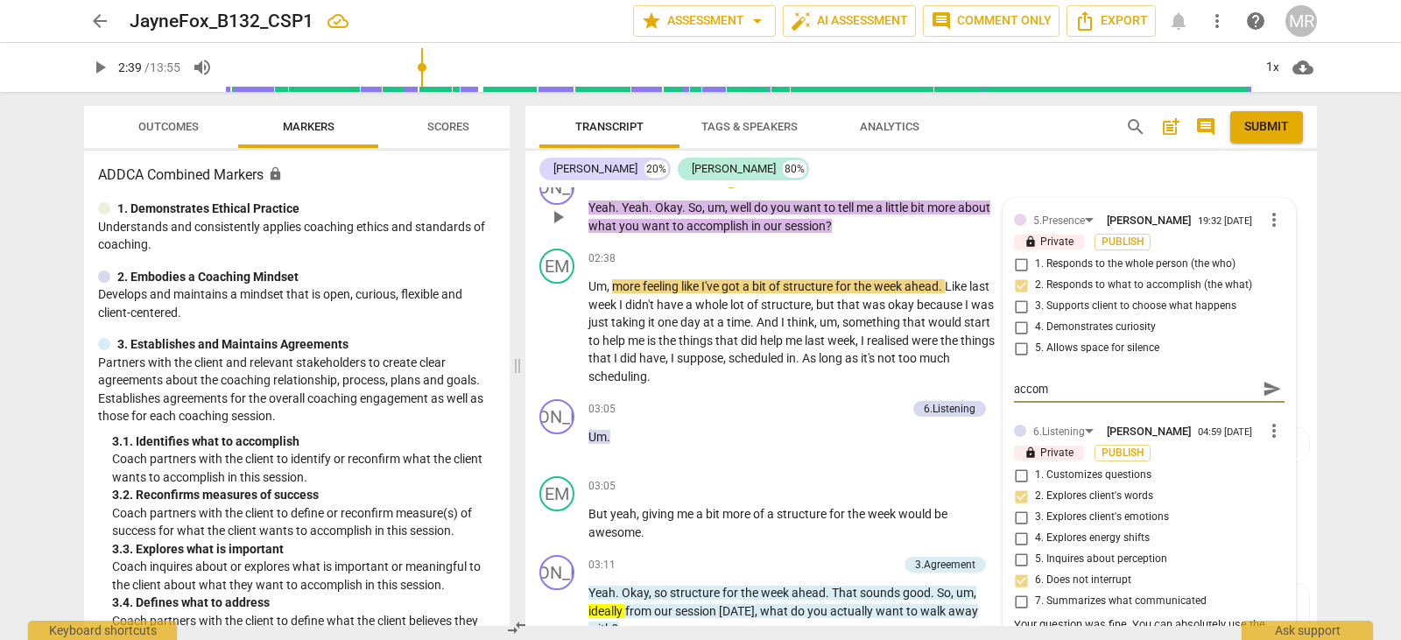
type textarea "Great clarifying what it is your client wants to accomp"
type textarea "Great clarifying what it is your client wants to accompl"
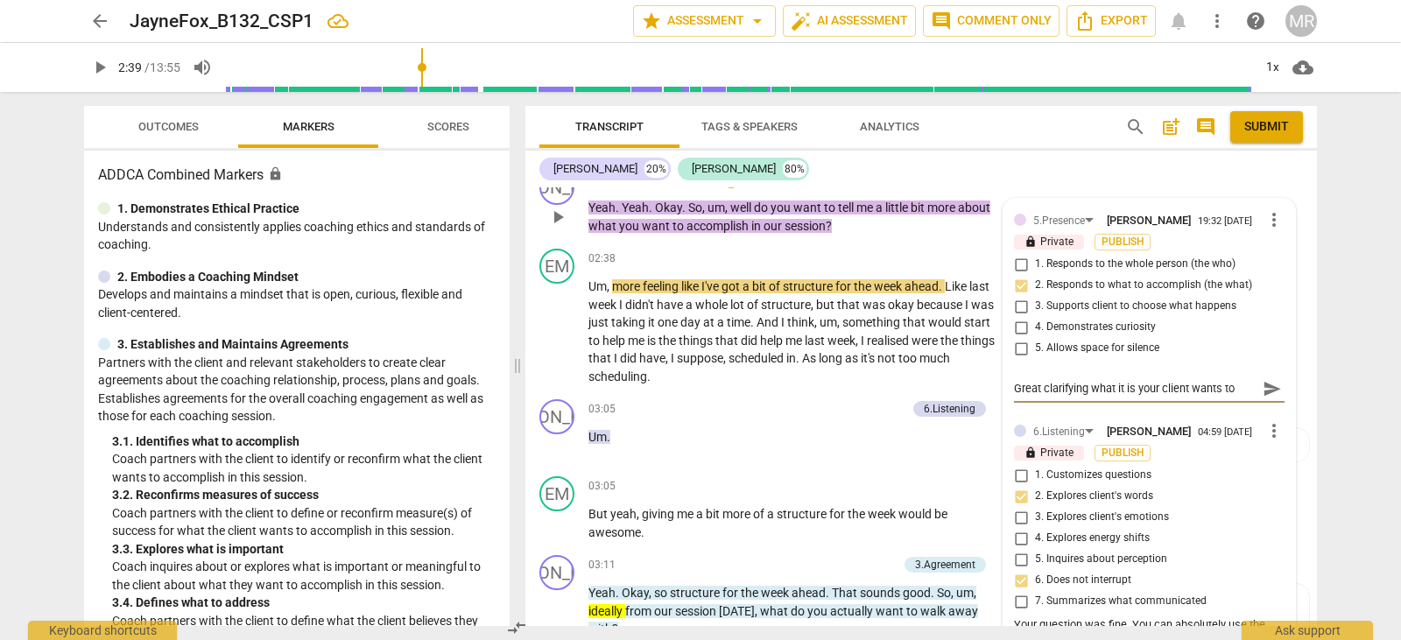
type textarea "Great clarifying what it is your client wants to accompli"
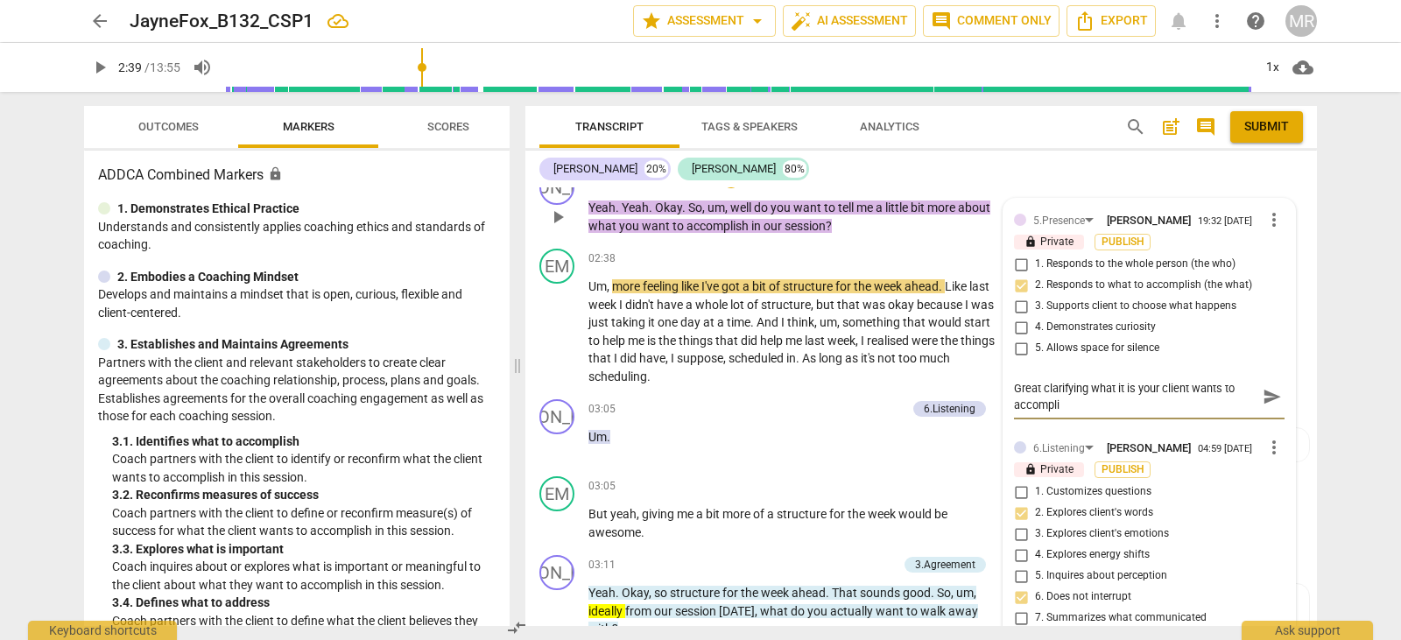
type textarea "Great clarifying what it is your client wants to accomplis"
type textarea "Great clarifying what it is your client wants to accomplish"
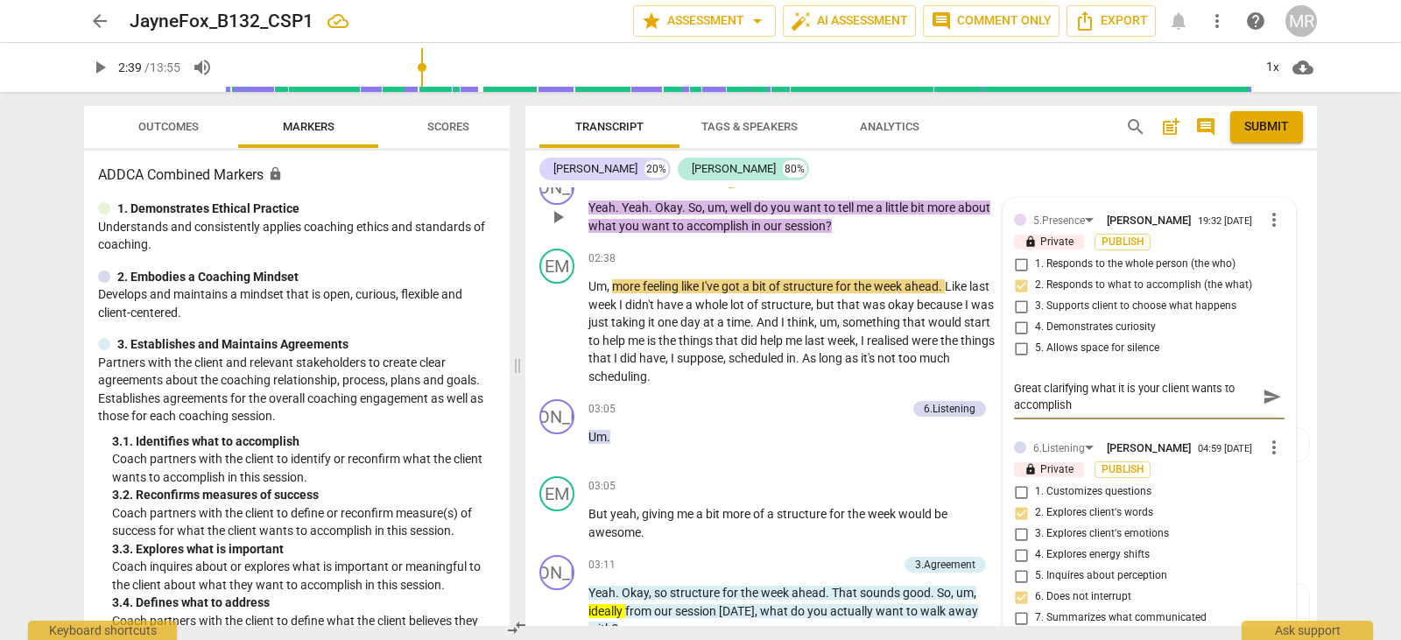
type textarea "Great clarifying what it is your client wants to accomplish"
type textarea "Great clarifying what it is your client wants to accomplish i"
type textarea "Great clarifying what it is your client wants to accomplish in"
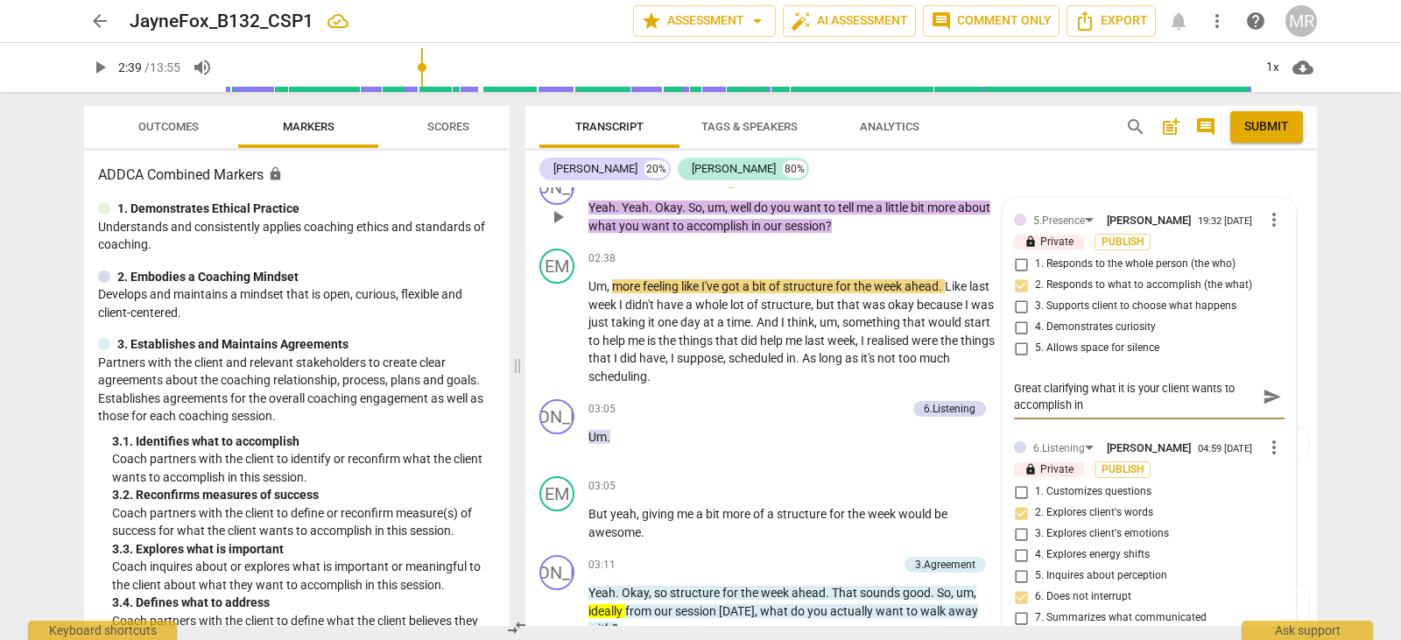
type textarea "Great clarifying what it is your client wants to accomplish in"
type textarea "Great clarifying what it is your client wants to accomplish in t"
type textarea "Great clarifying what it is your client wants to accomplish in th"
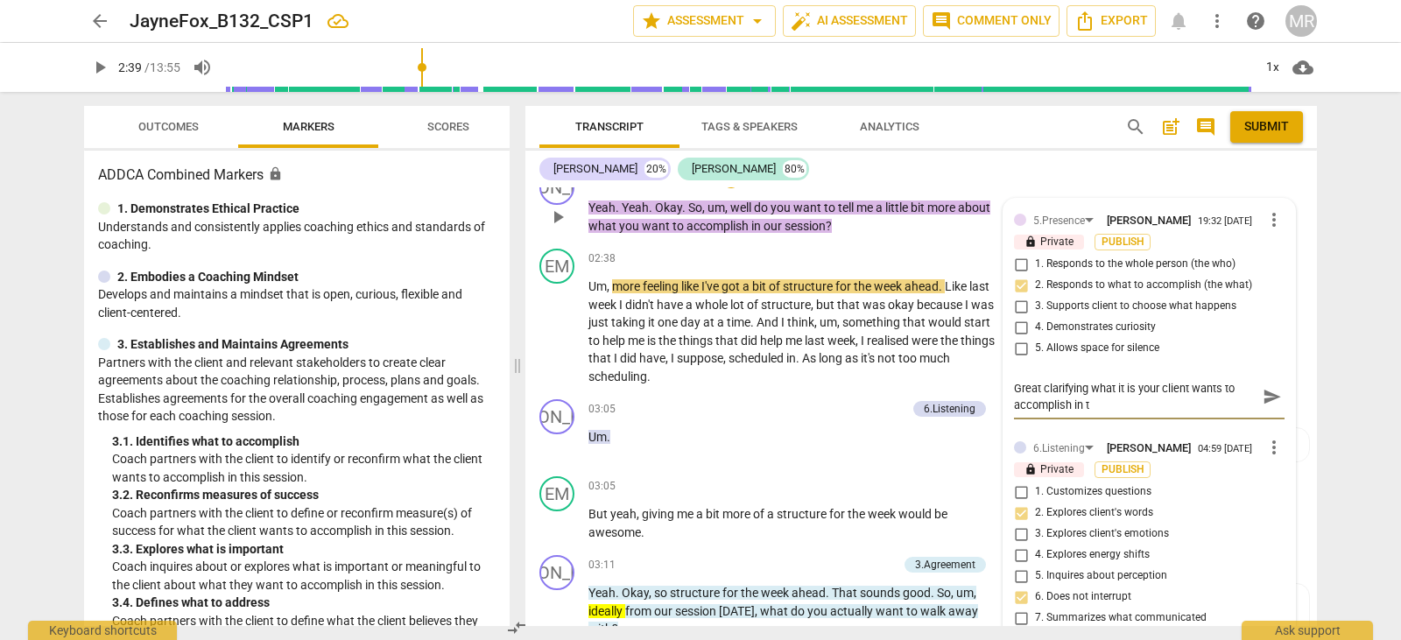
type textarea "Great clarifying what it is your client wants to accomplish in th"
type textarea "Great clarifying what it is your client wants to accomplish in the"
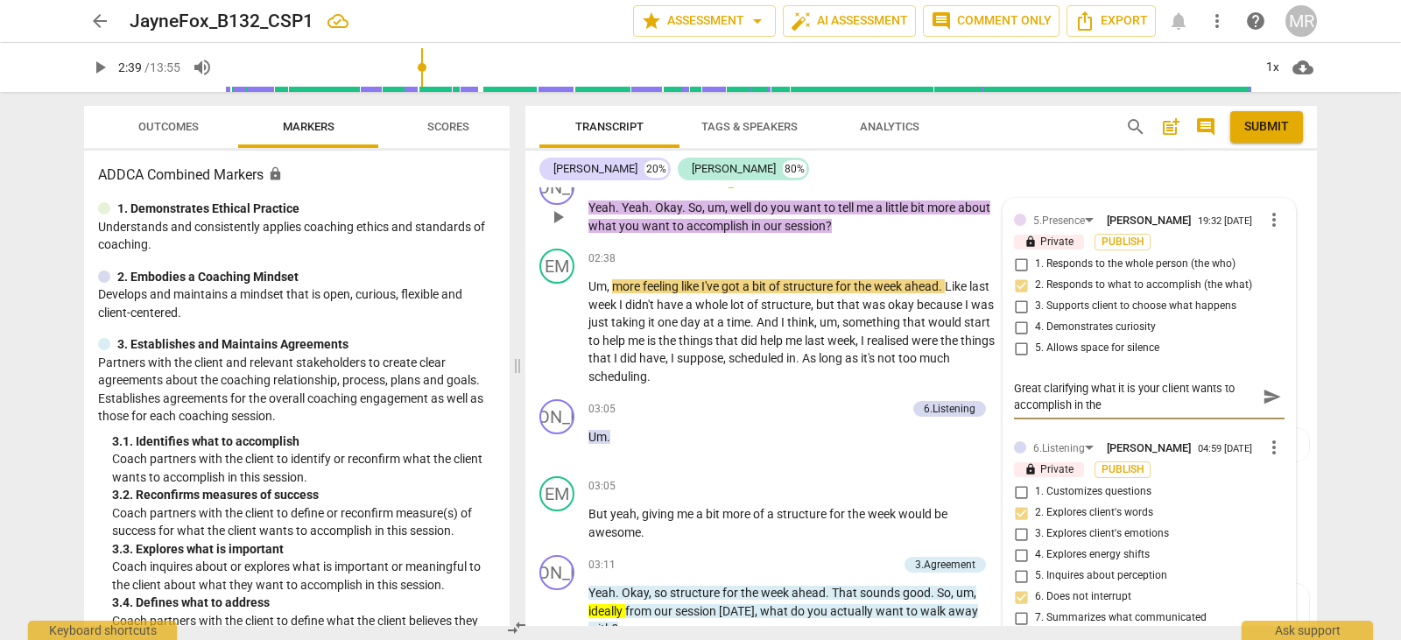
type textarea "Great clarifying what it is your client wants to accomplish in the s"
type textarea "Great clarifying what it is your client wants to accomplish in the se"
type textarea "Great clarifying what it is your client wants to accomplish in the ses"
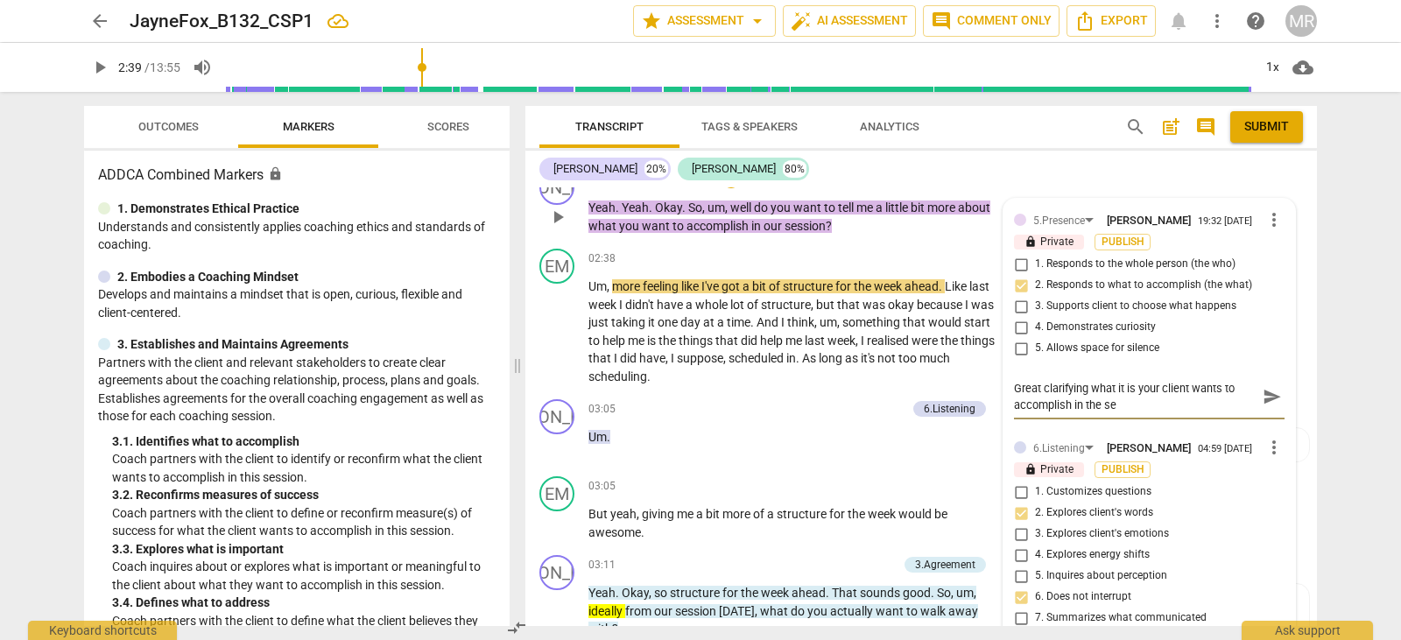
type textarea "Great clarifying what it is your client wants to accomplish in the ses"
type textarea "Great clarifying what it is your client wants to accomplish in the sess"
type textarea "Great clarifying what it is your client wants to accomplish in the sessi"
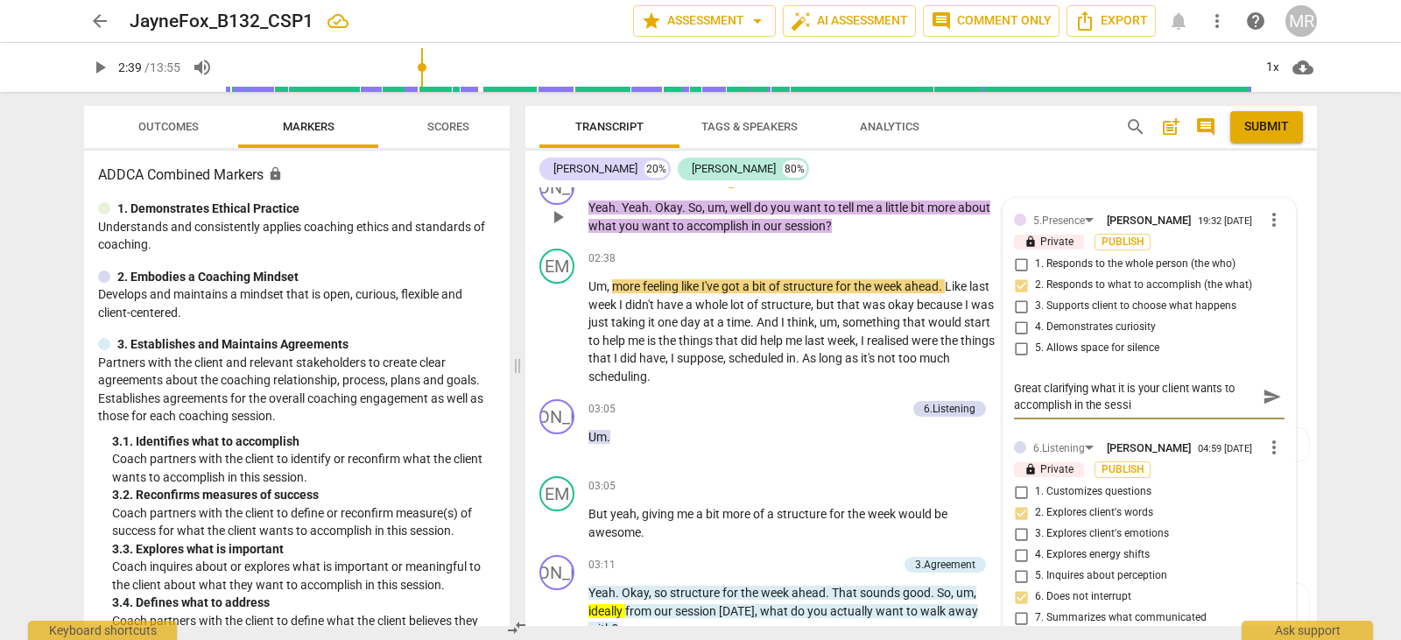
type textarea "Great clarifying what it is your client wants to accomplish in the sessio"
type textarea "Great clarifying what it is your client wants to accomplish in the session"
type textarea "Great clarifying what it is your client wants to accomplish in the session."
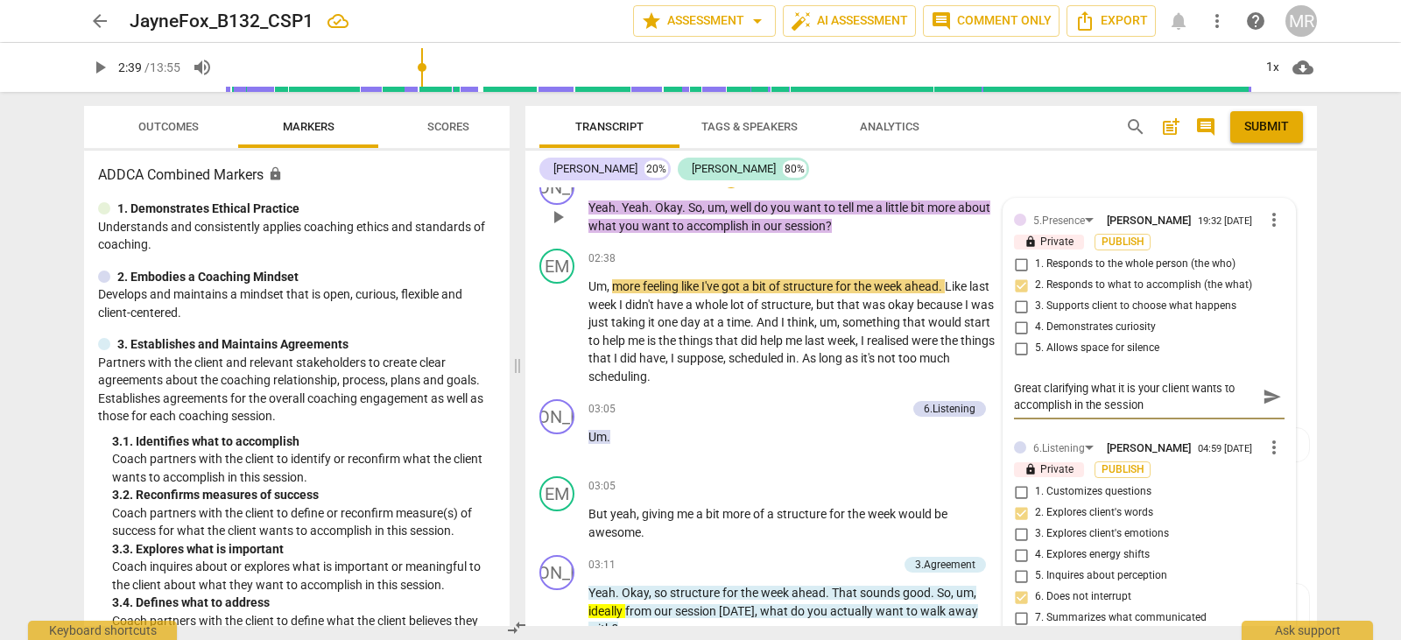
type textarea "Great clarifying what it is your client wants to accomplish in the session."
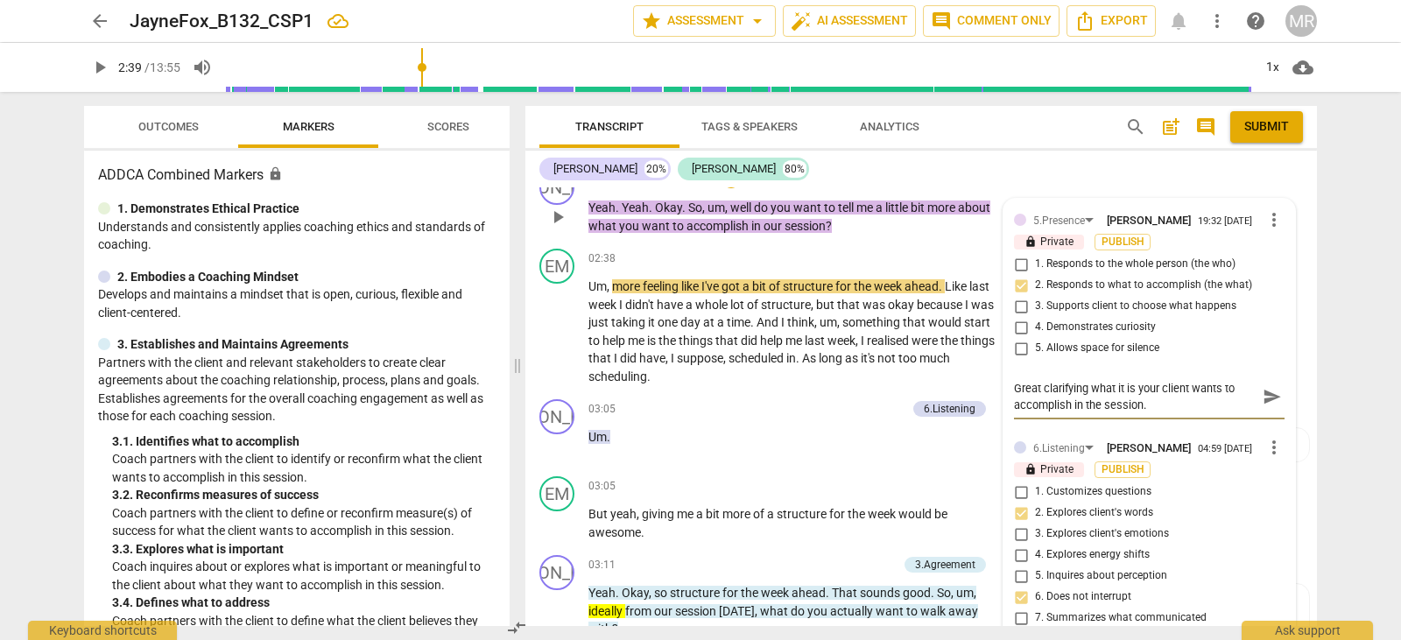
type textarea "Great clarifying what it is your client wants to accomplish in the session."
type textarea "Great clarifying what it is your client wants to accomplish in the session. Y"
type textarea "Great clarifying what it is your client wants to accomplish in the session. Yo"
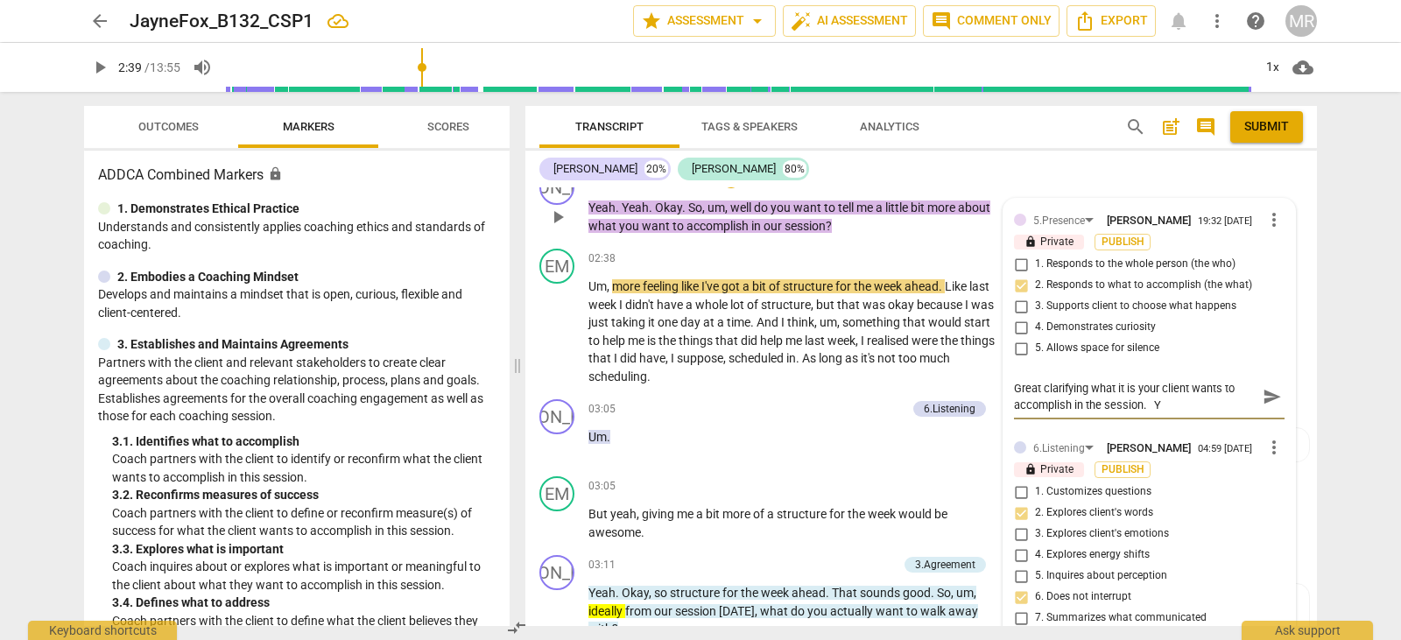
type textarea "Great clarifying what it is your client wants to accomplish in the session. Yo"
type textarea "Great clarifying what it is your client wants to accomplish in the session. You"
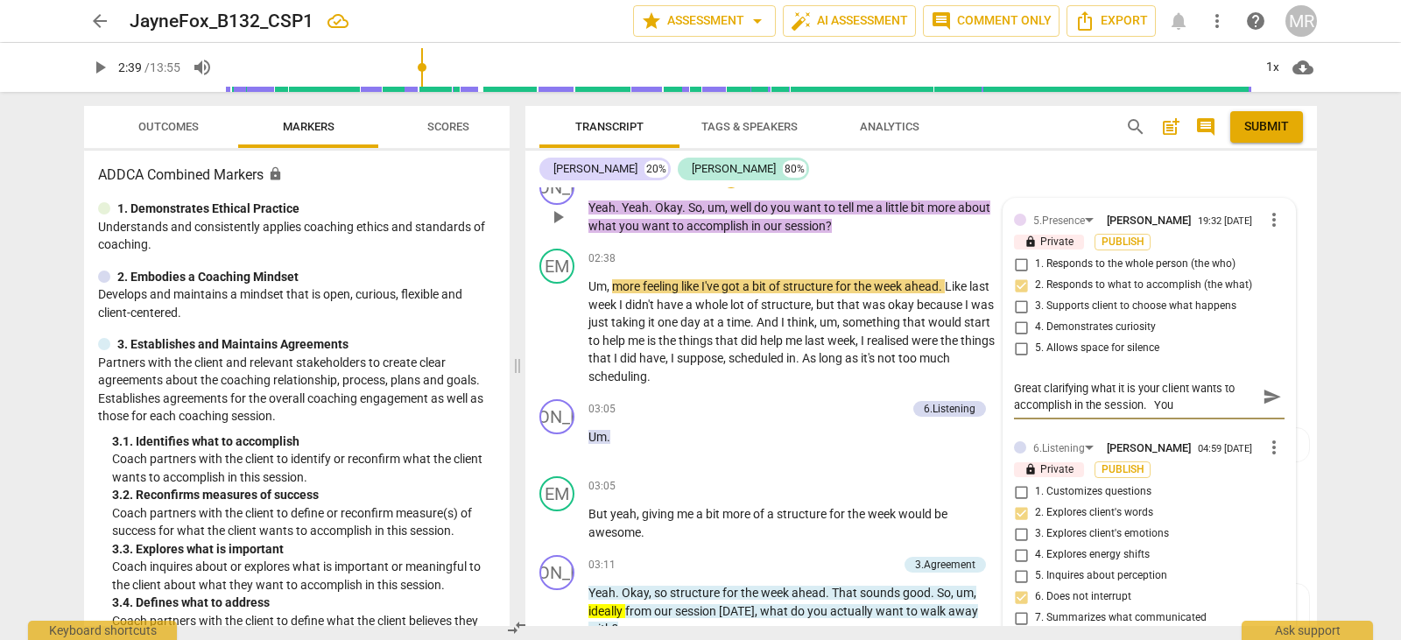
type textarea "Great clarifying what it is your client wants to accomplish in the session. You…"
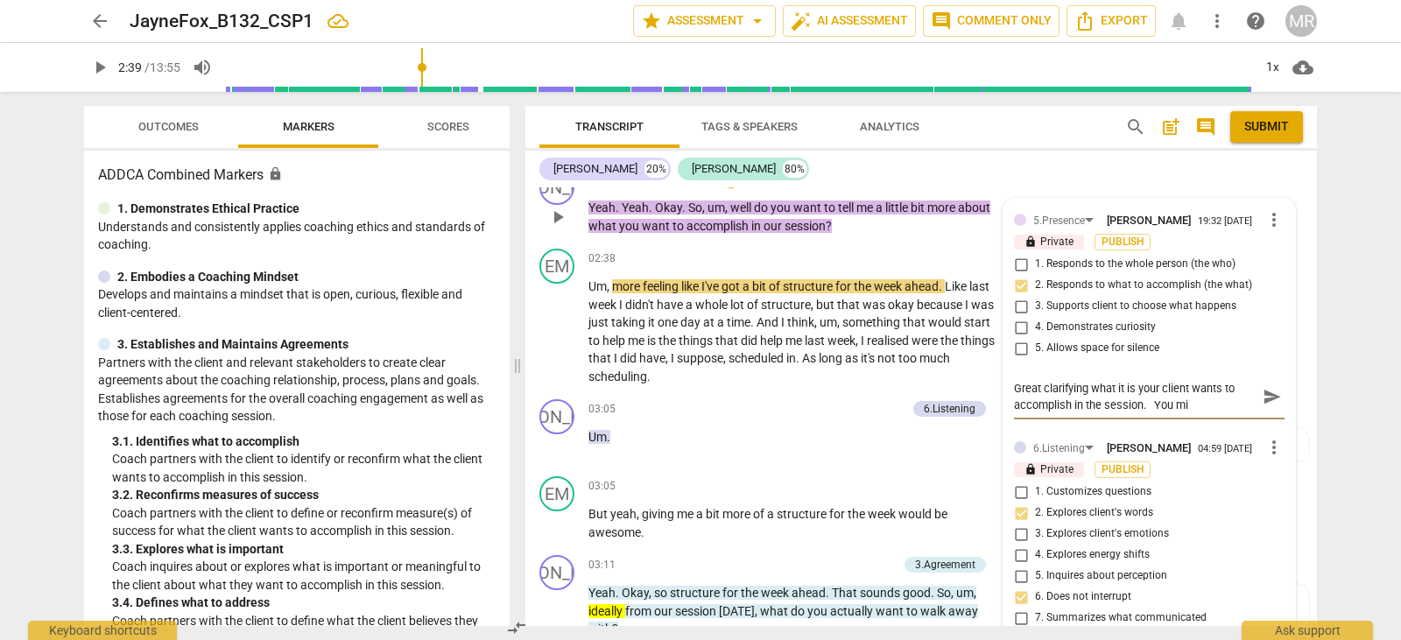
type textarea "Great clarifying what it is your client wants to accomplish in the session. You…"
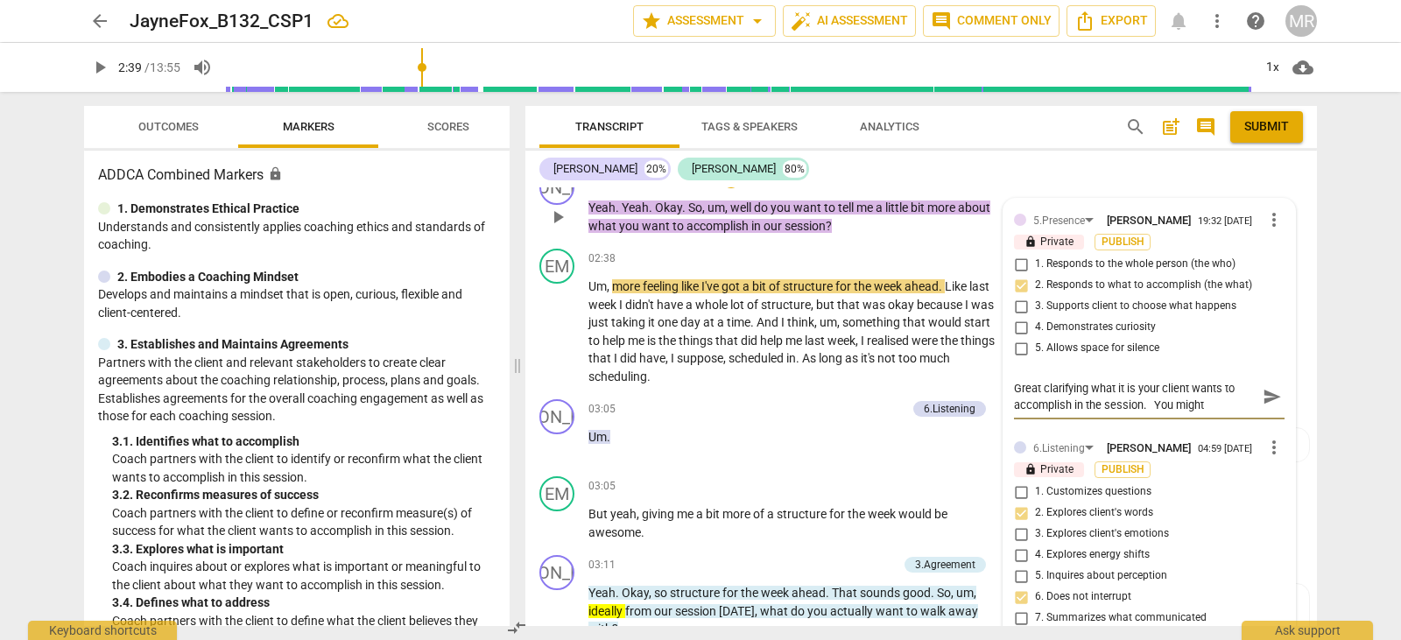
type textarea "Great clarifying what it is your client wants to accomplish in the session. You…"
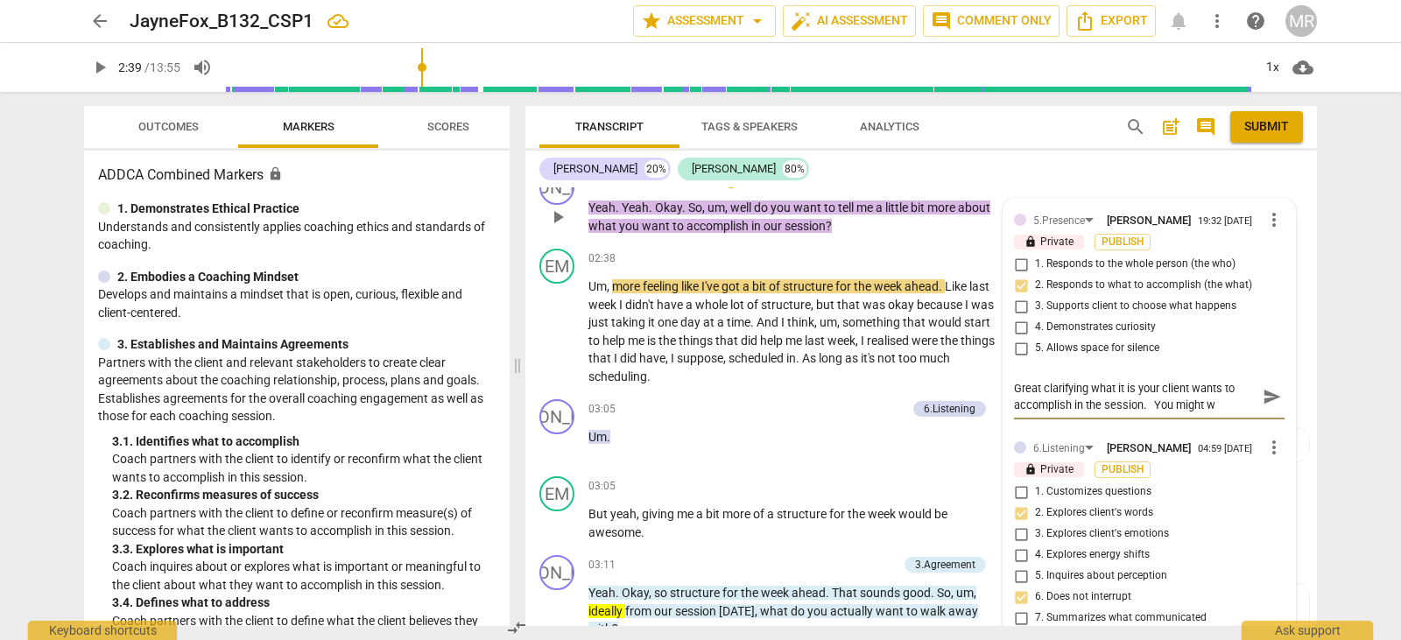
type textarea "Great clarifying what it is your client wants to accomplish in the session. You…"
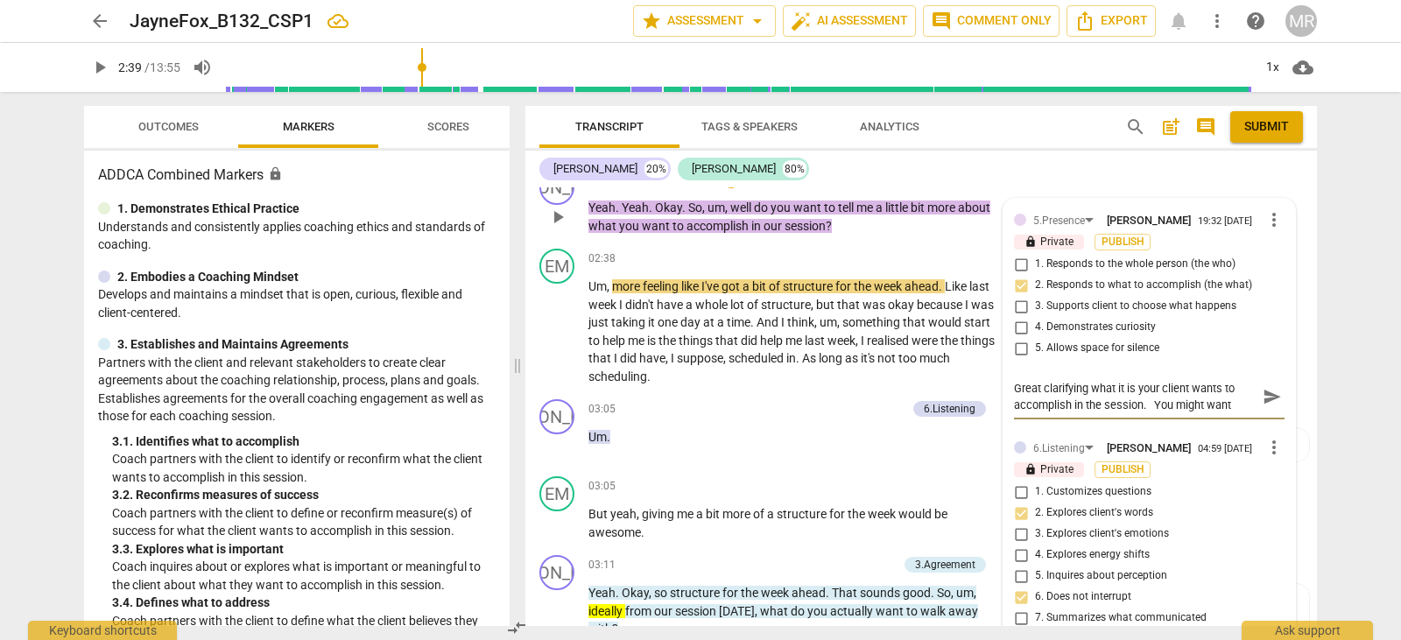
type textarea "Great clarifying what it is your client wants to accomplish in the session. You…"
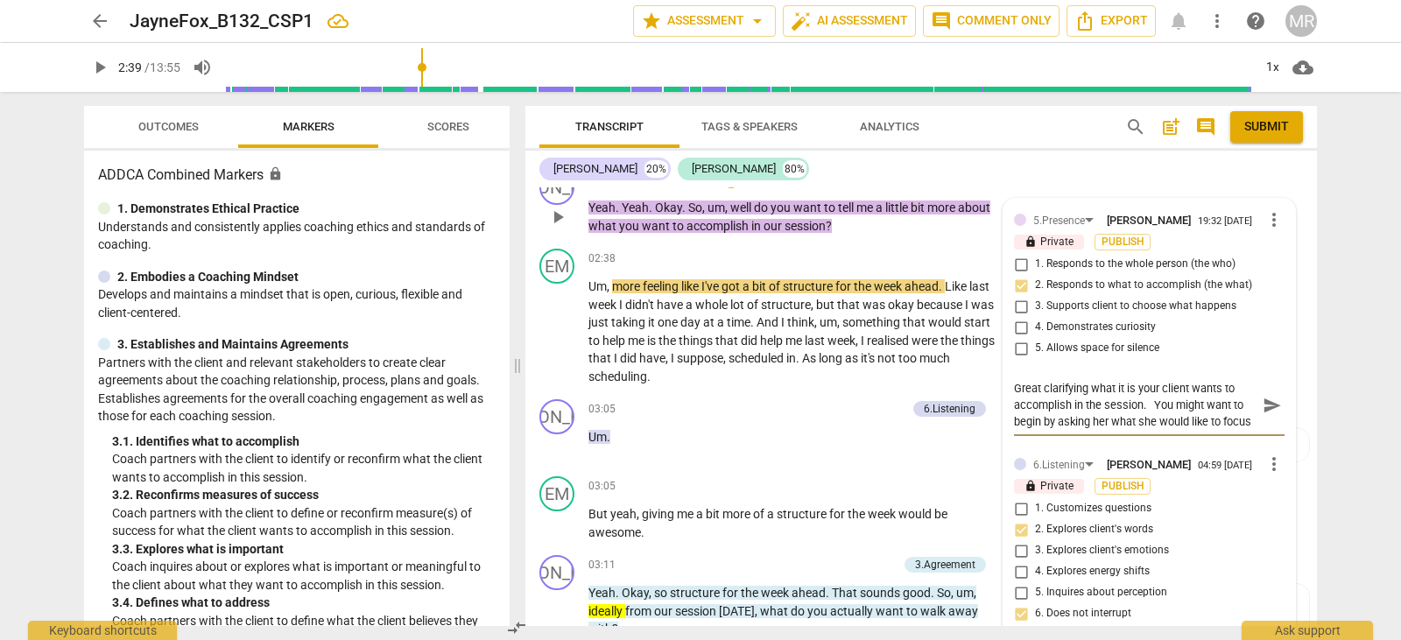
scroll to position [16, 0]
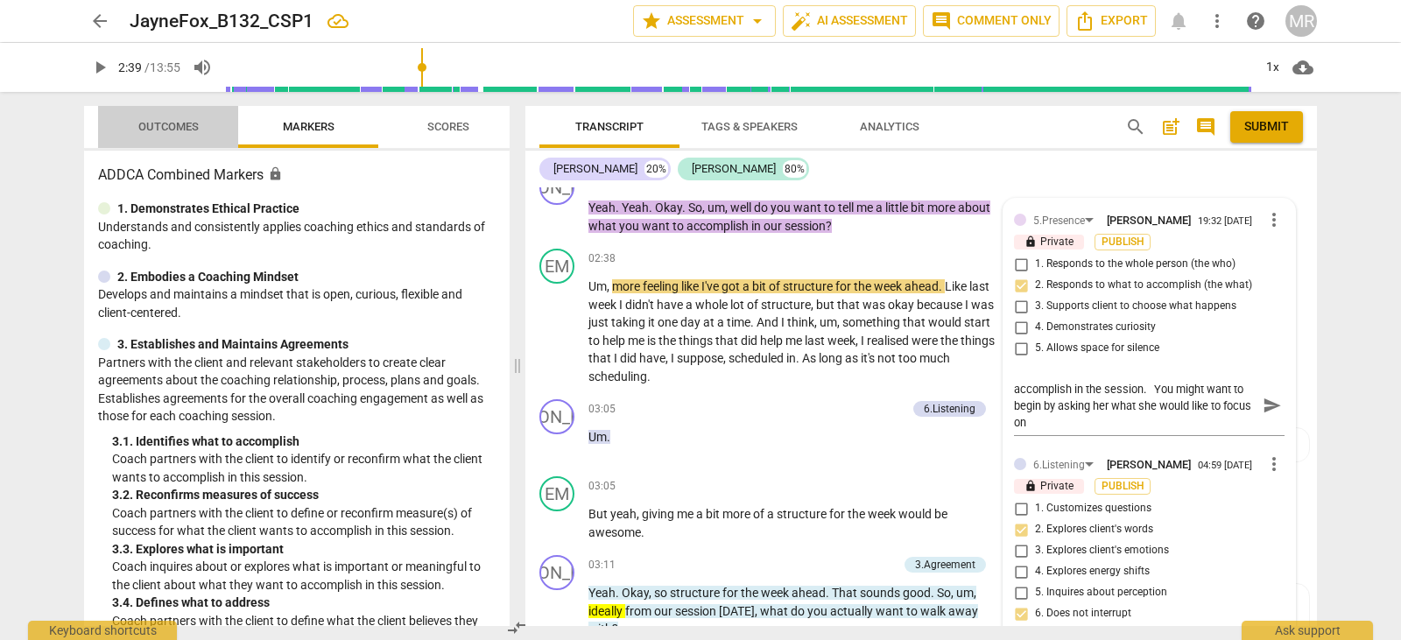
click at [154, 121] on span "Outcomes" at bounding box center [168, 126] width 60 height 13
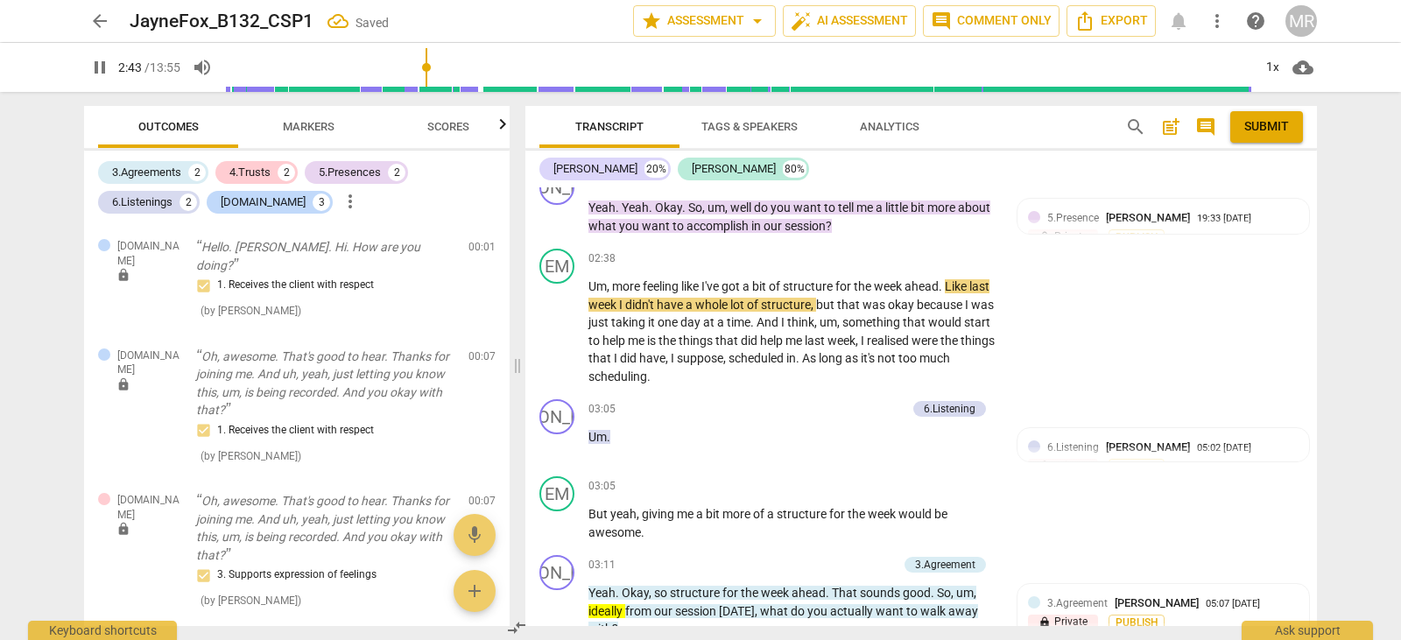
scroll to position [1193, 0]
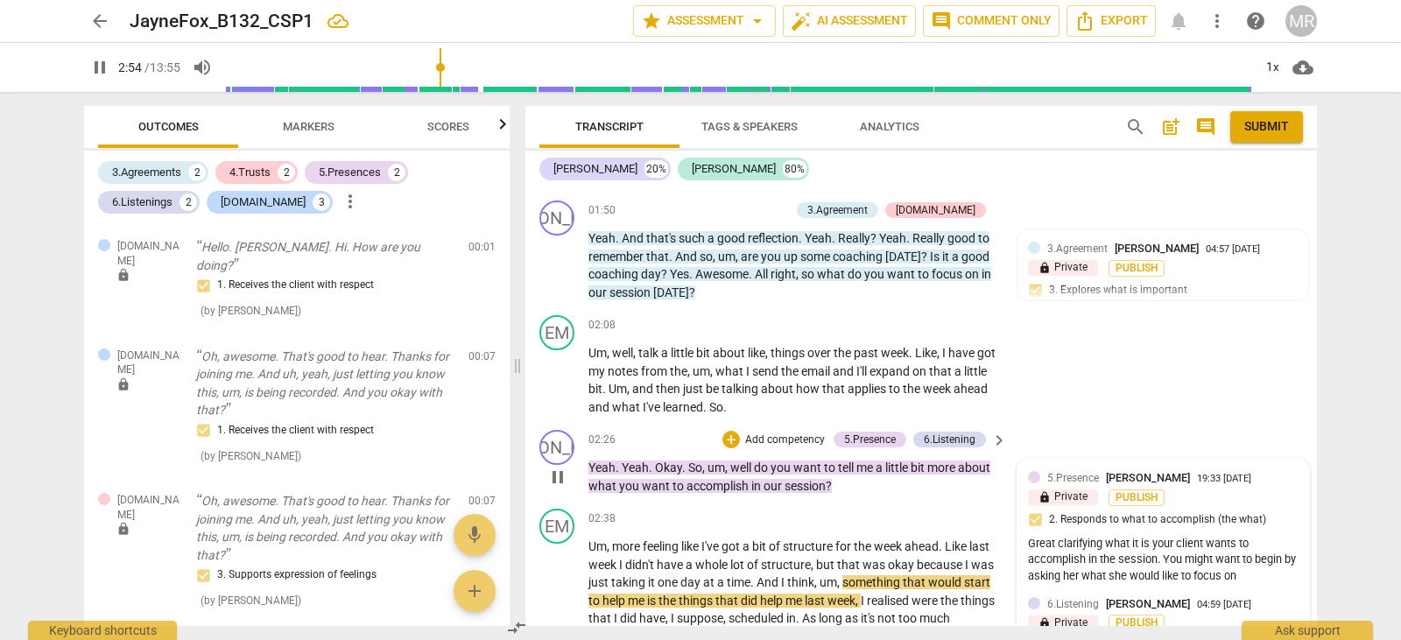
click at [1088, 537] on div "5.[PERSON_NAME] 19:33 [DATE] lock Private Publish 2. Responds to what to accomp…" at bounding box center [1163, 528] width 270 height 119
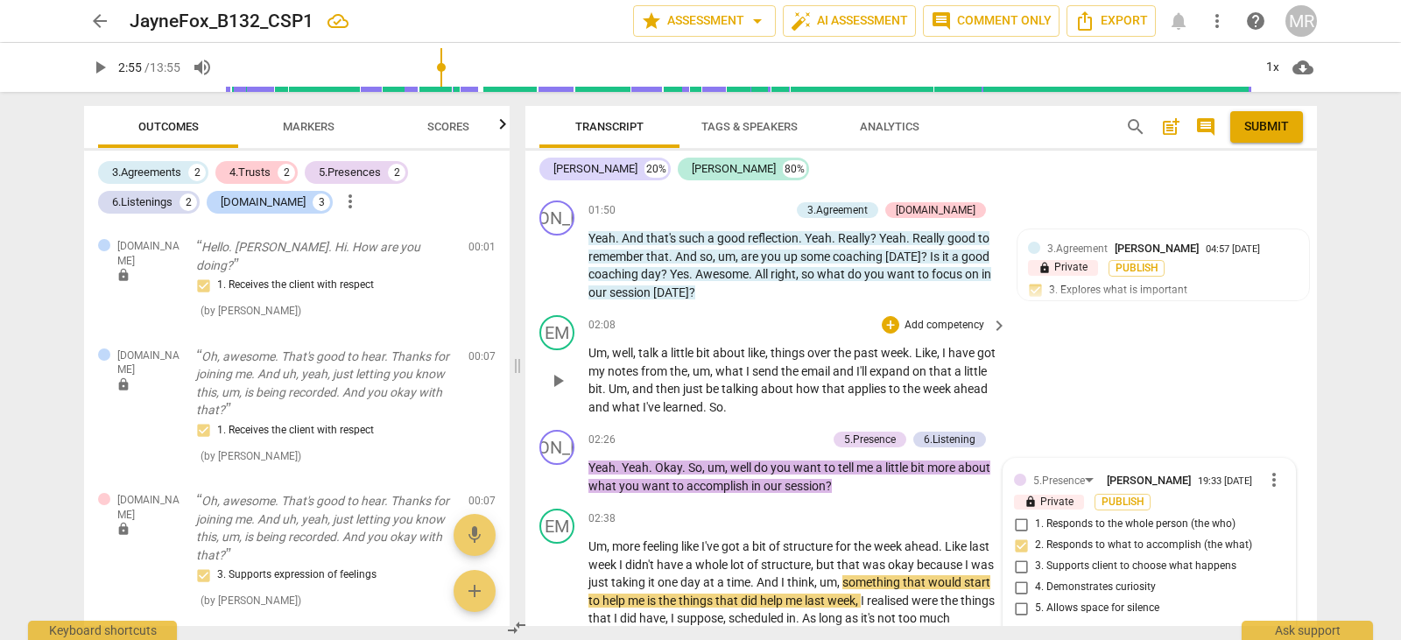
click at [909, 360] on span "week" at bounding box center [895, 353] width 28 height 14
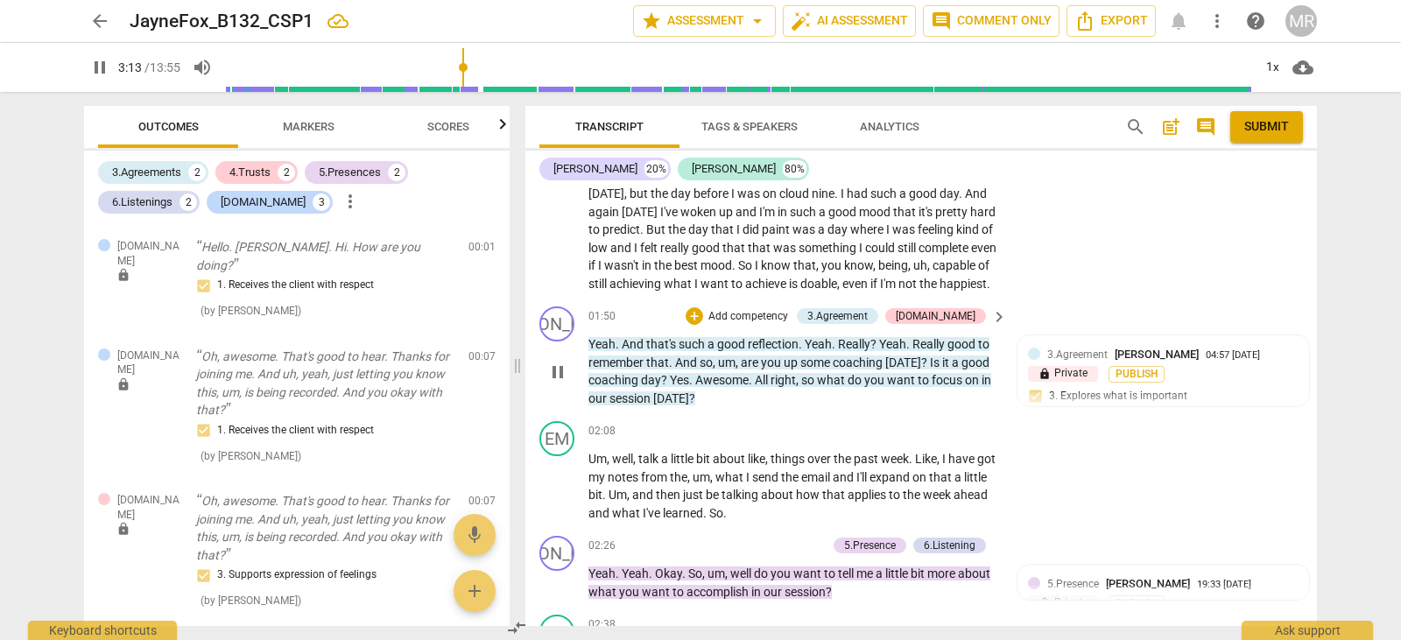
scroll to position [1869, 0]
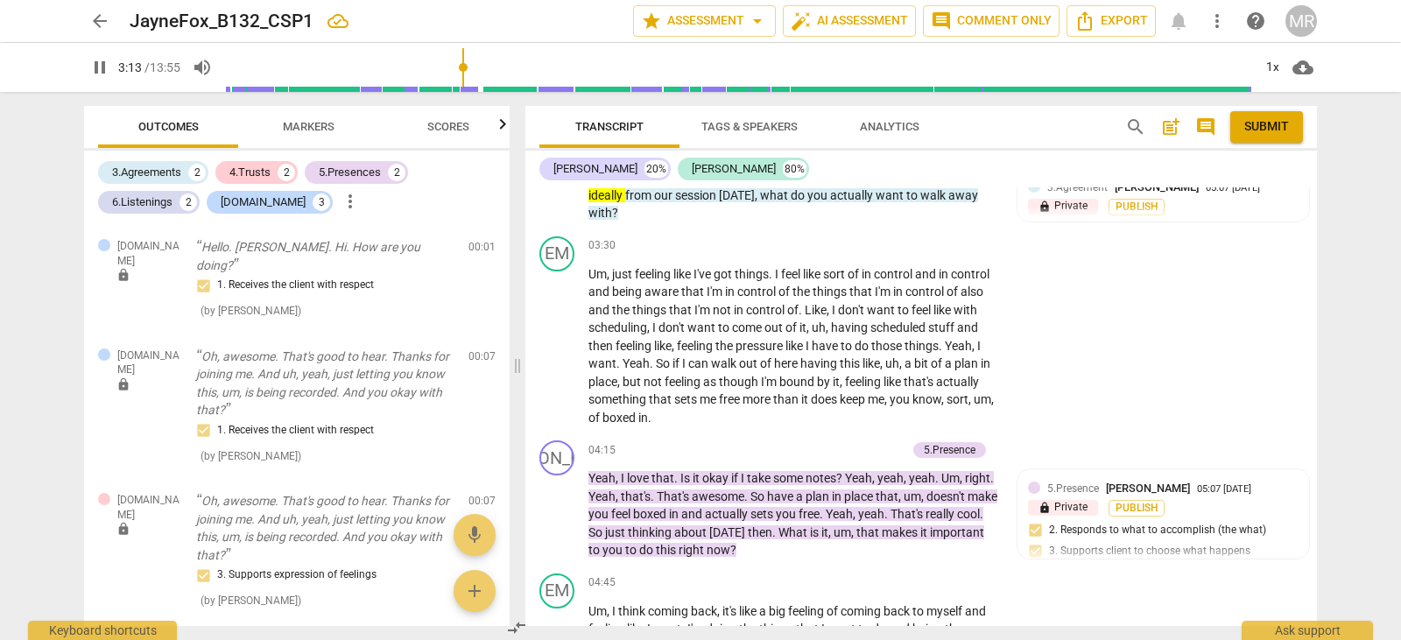
click at [560, 392] on div "format_bold format_list_bulleted [PERSON_NAME] lock Private Publish delete Summ…" at bounding box center [920, 406] width 791 height 439
click at [560, 206] on span "pause" at bounding box center [557, 195] width 21 height 21
click at [552, 356] on span "play_arrow" at bounding box center [557, 345] width 21 height 21
click at [558, 356] on span "pause" at bounding box center [557, 345] width 21 height 21
